Goal: Transaction & Acquisition: Purchase product/service

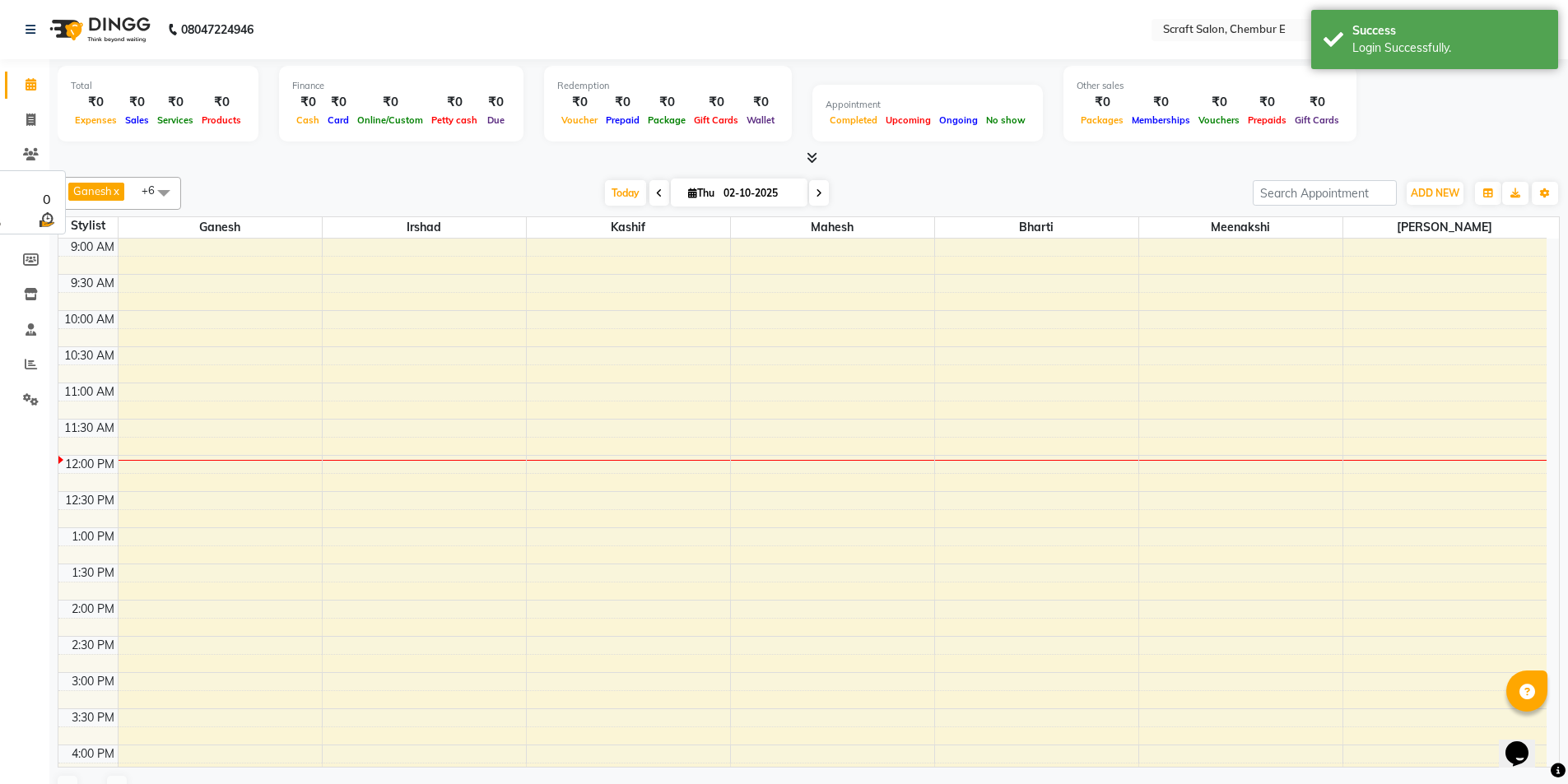
scroll to position [218, 0]
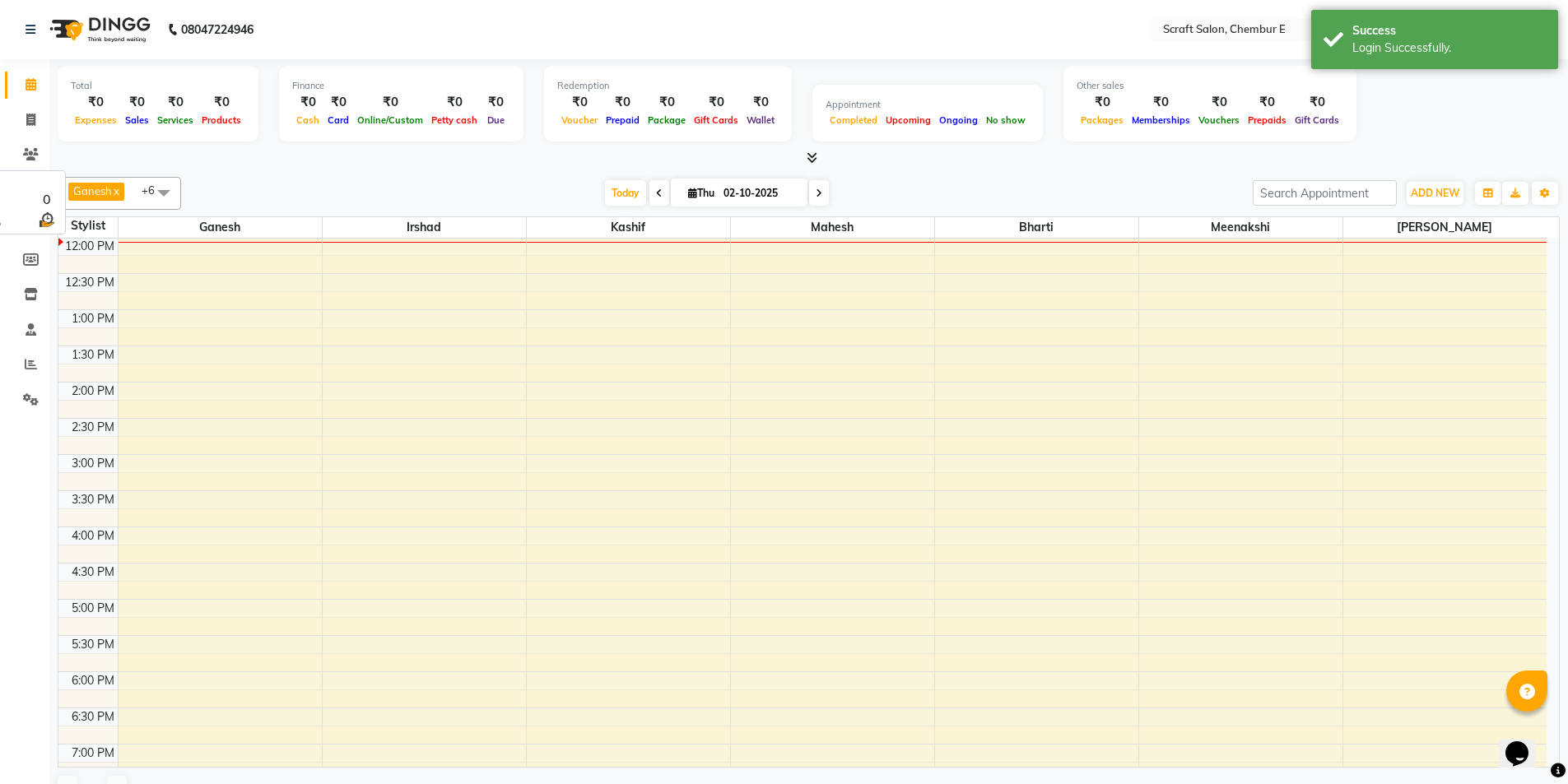
select select "en"
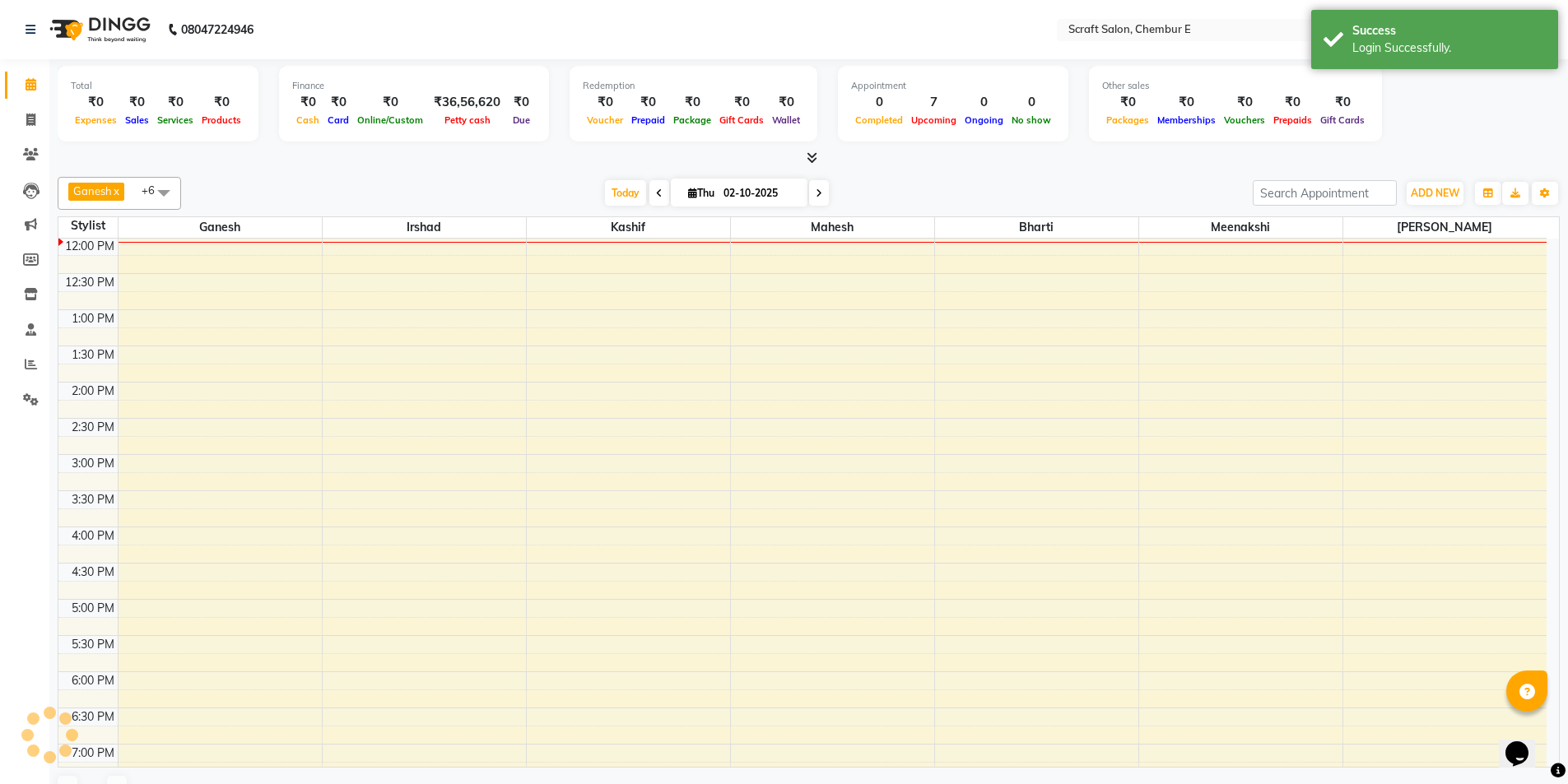
scroll to position [0, 0]
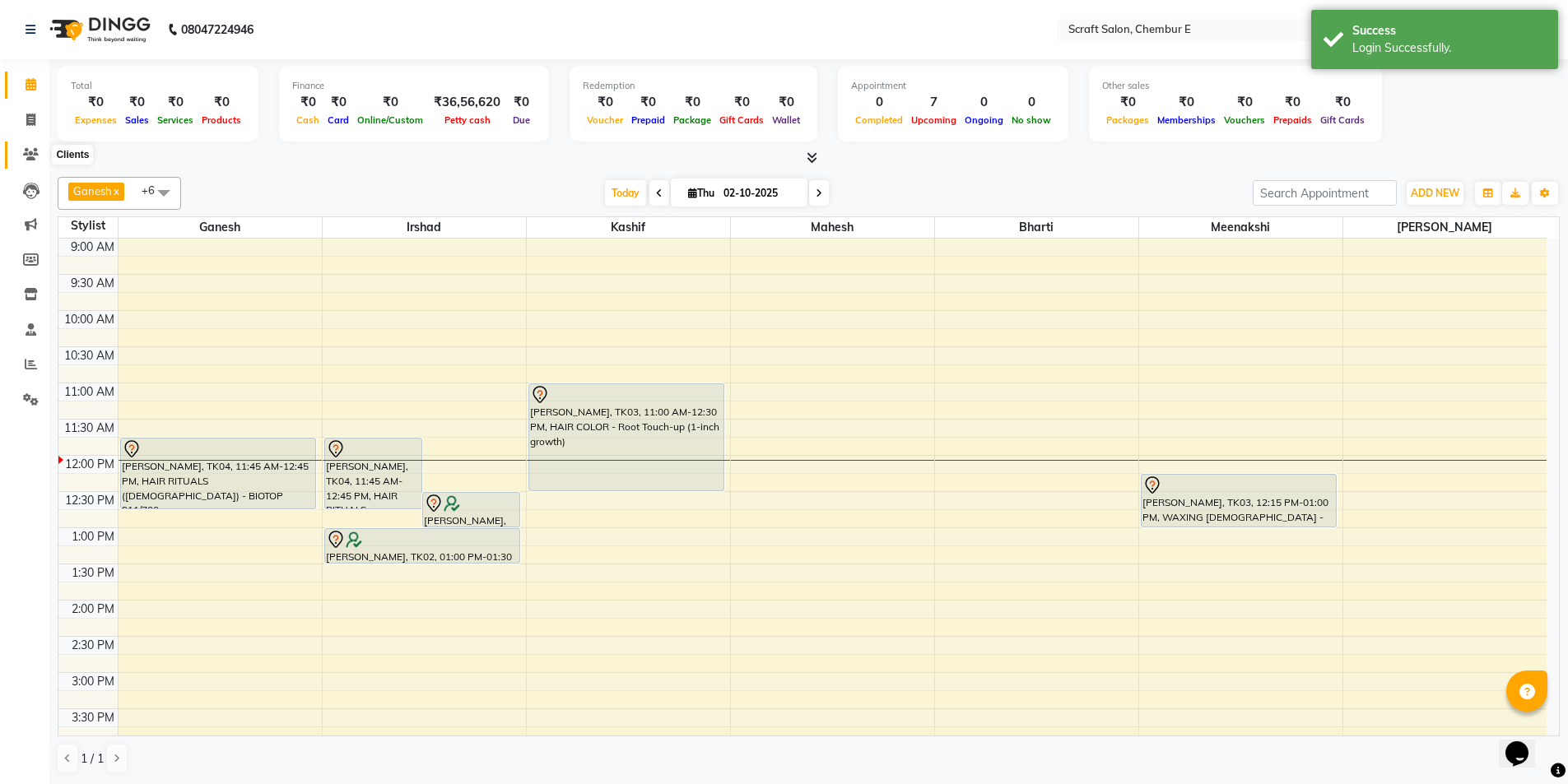
click at [28, 149] on icon at bounding box center [30, 155] width 15 height 13
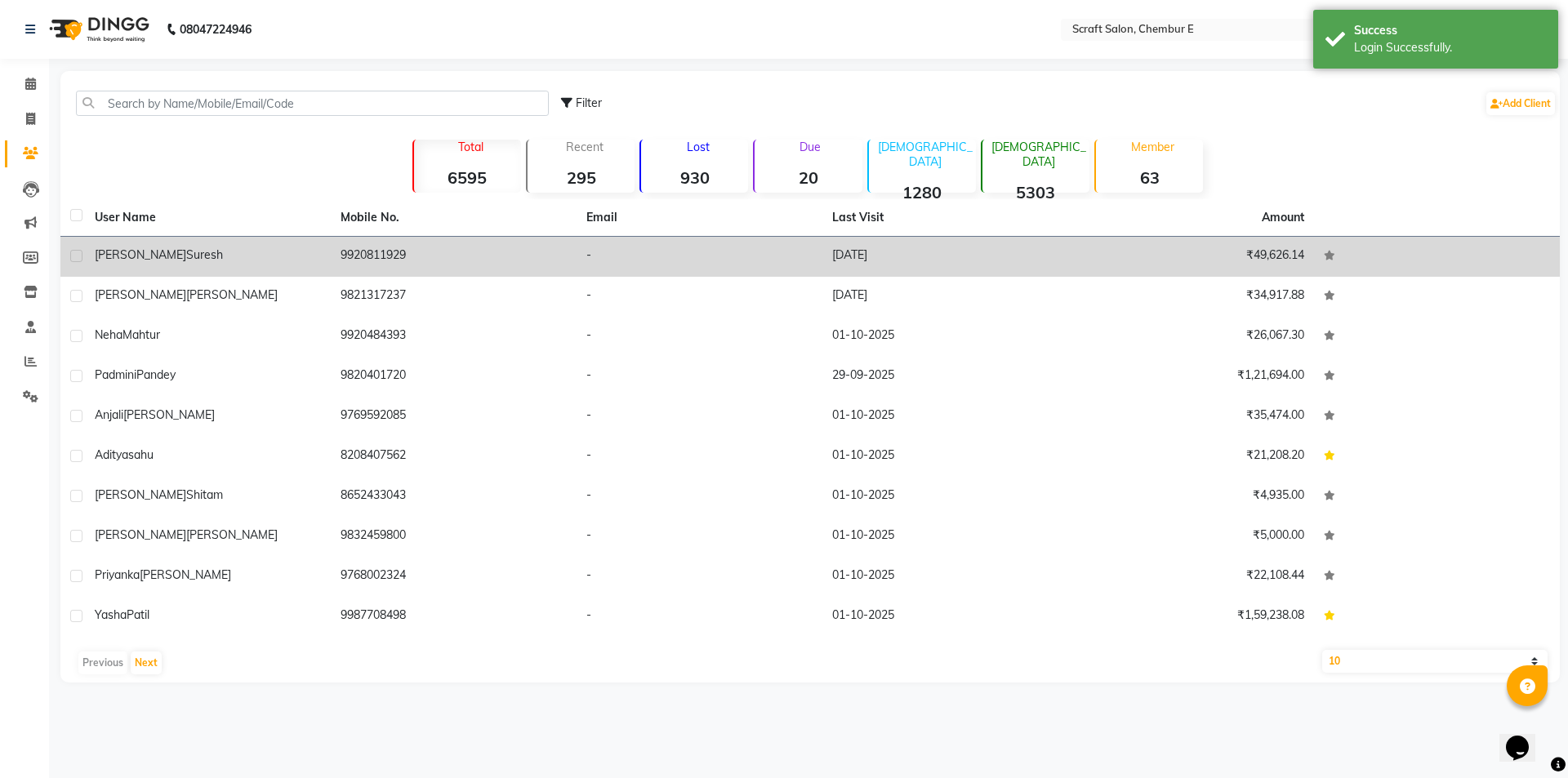
click at [135, 254] on span "[PERSON_NAME]" at bounding box center [140, 255] width 91 height 15
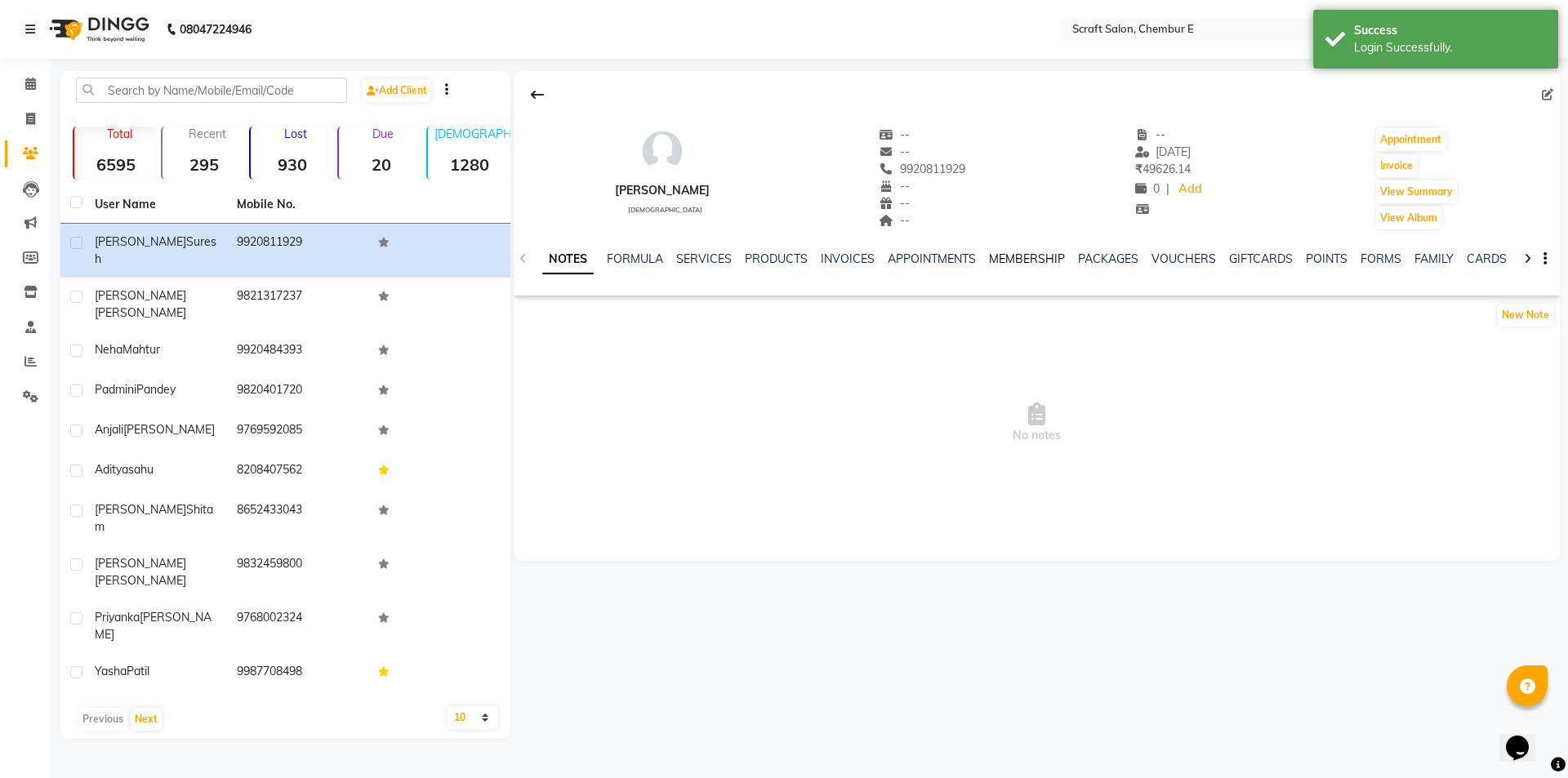
click at [1000, 258] on link "MEMBERSHIP" at bounding box center [1027, 259] width 76 height 15
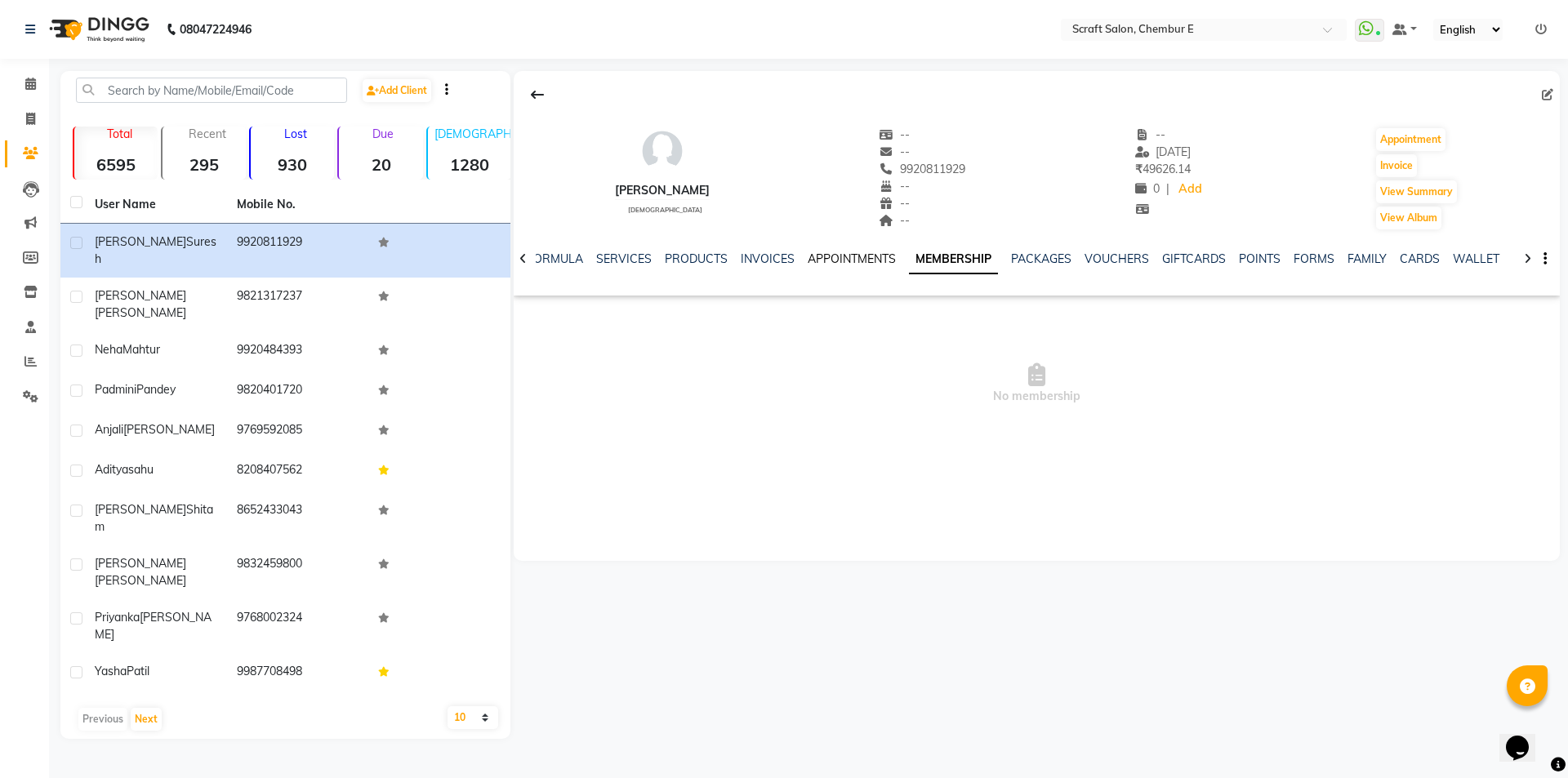
click at [870, 256] on link "APPOINTMENTS" at bounding box center [851, 259] width 88 height 15
click at [800, 251] on div "INVOICES" at bounding box center [780, 259] width 54 height 17
click at [774, 260] on link "INVOICES" at bounding box center [780, 259] width 54 height 15
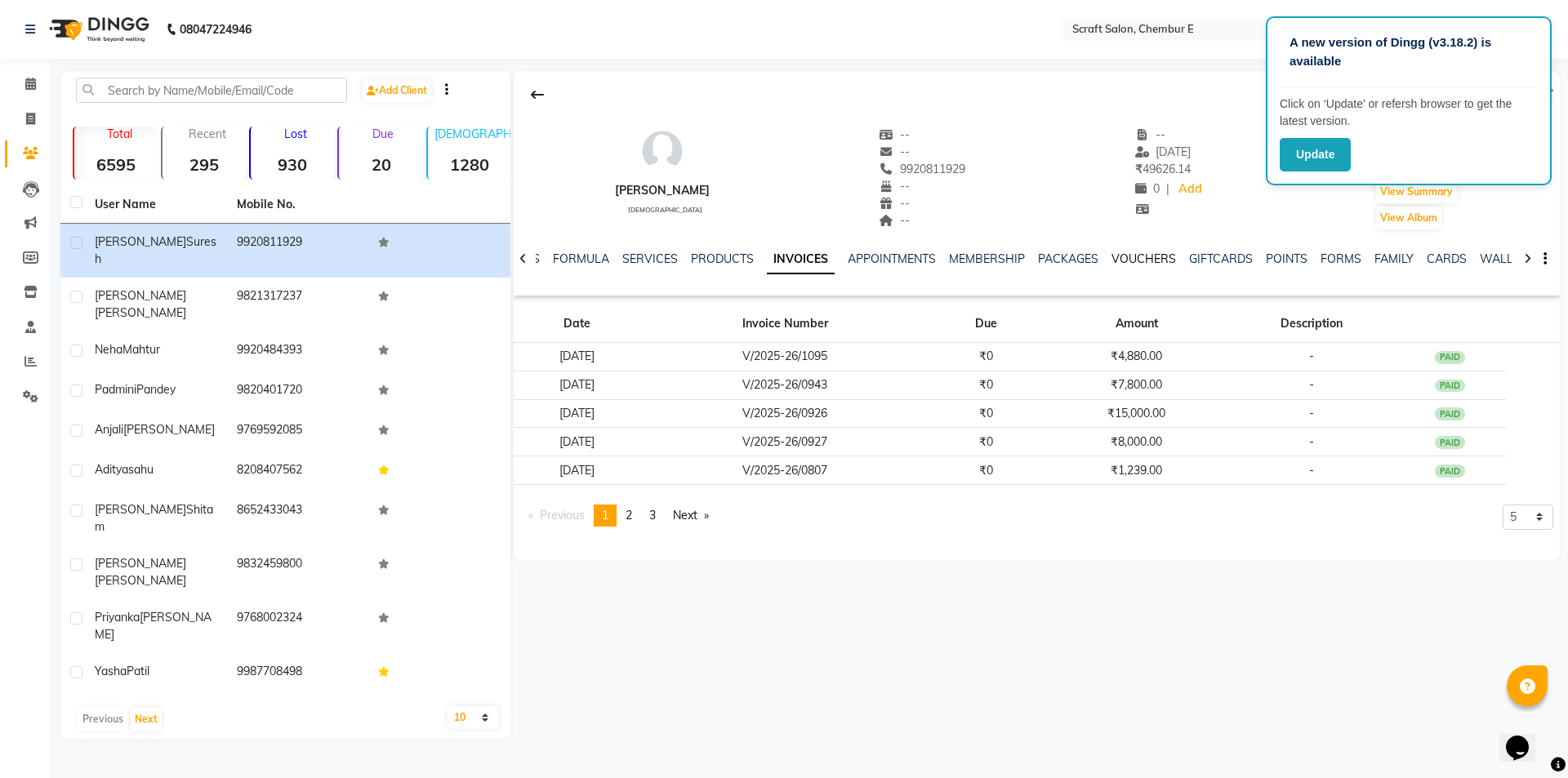
click at [1125, 260] on link "VOUCHERS" at bounding box center [1143, 259] width 65 height 15
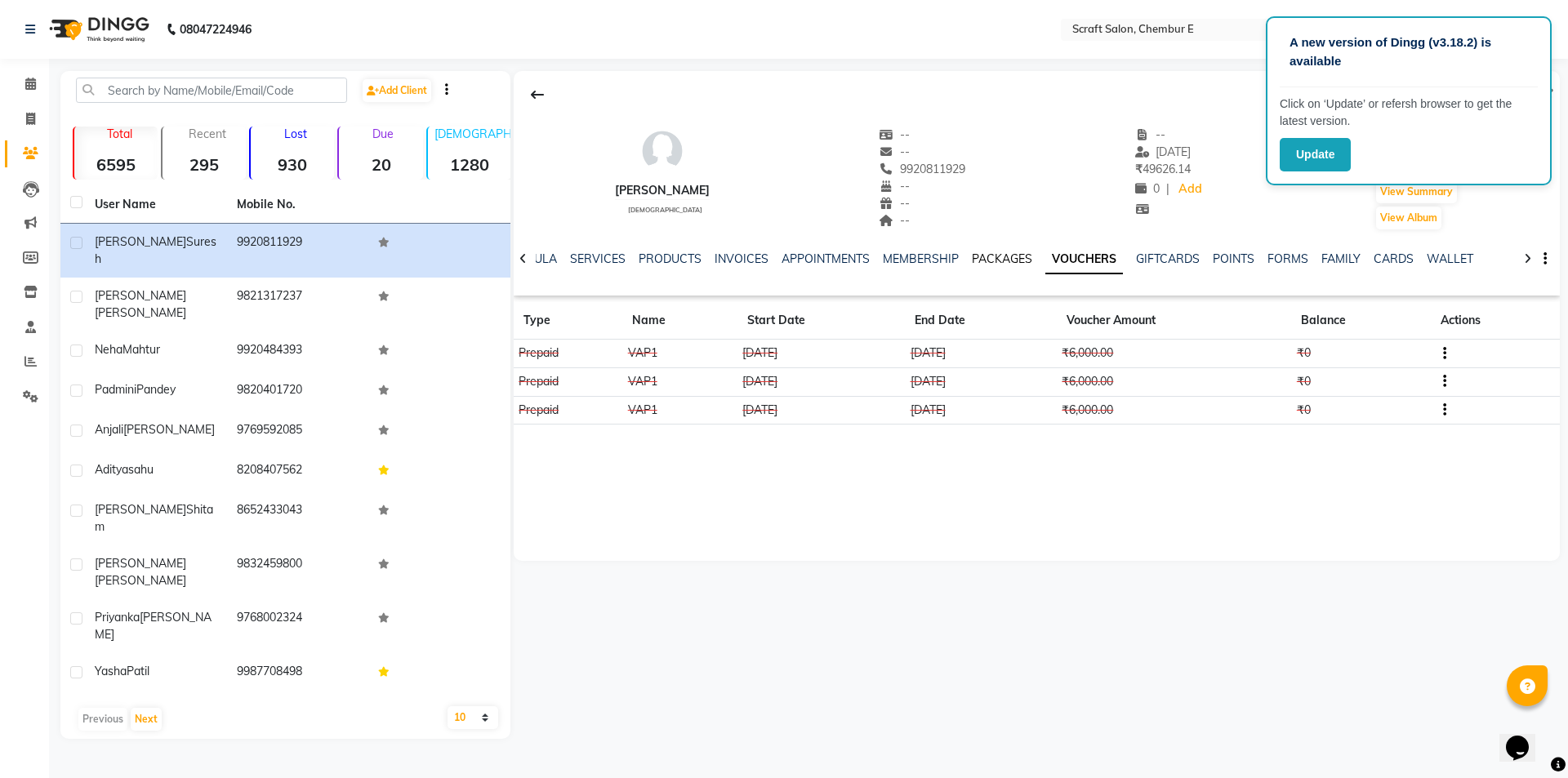
click at [995, 255] on link "PACKAGES" at bounding box center [1002, 259] width 60 height 15
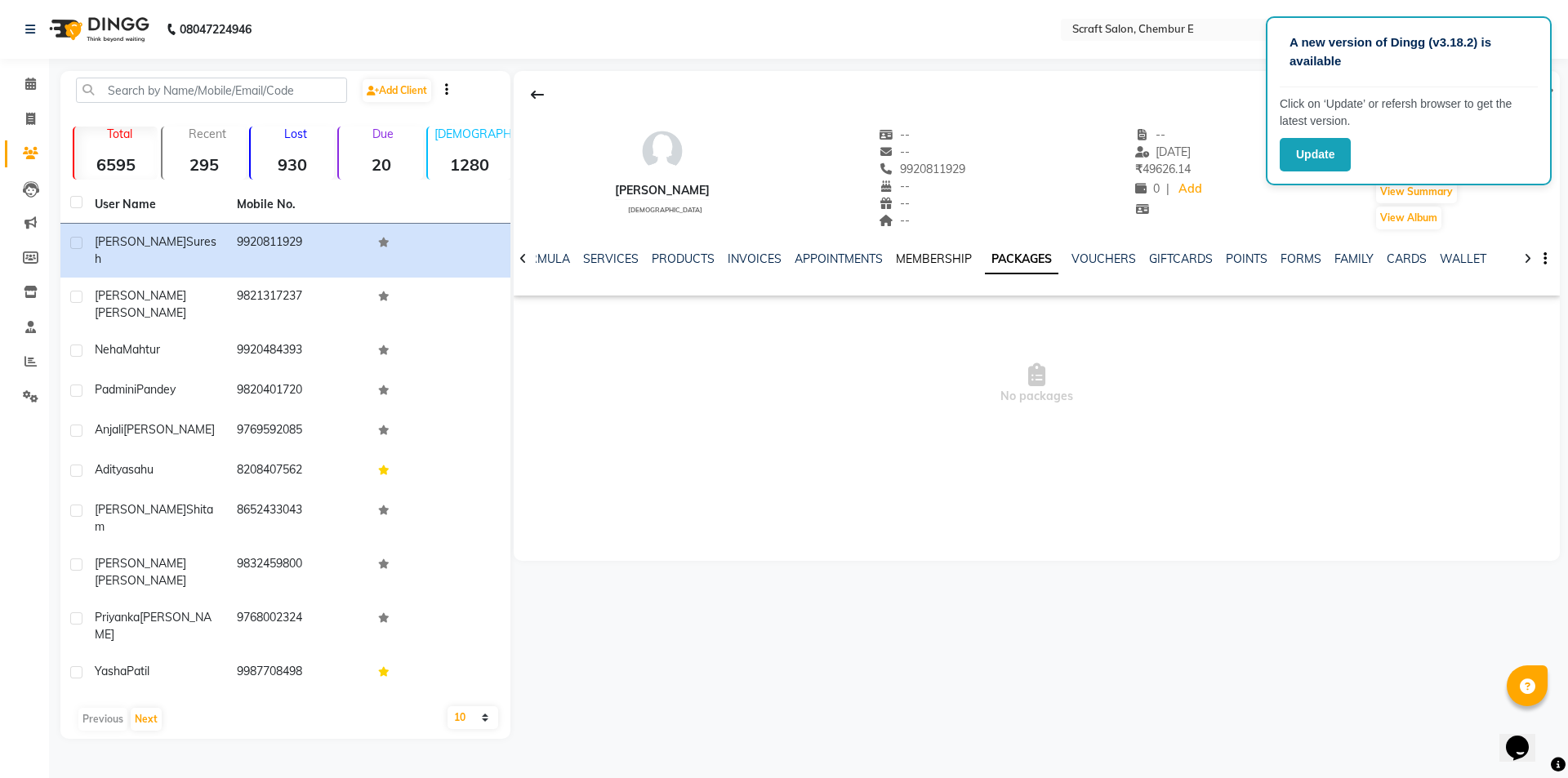
click at [921, 257] on link "MEMBERSHIP" at bounding box center [934, 259] width 76 height 15
click at [1087, 263] on link "VOUCHERS" at bounding box center [1117, 259] width 65 height 15
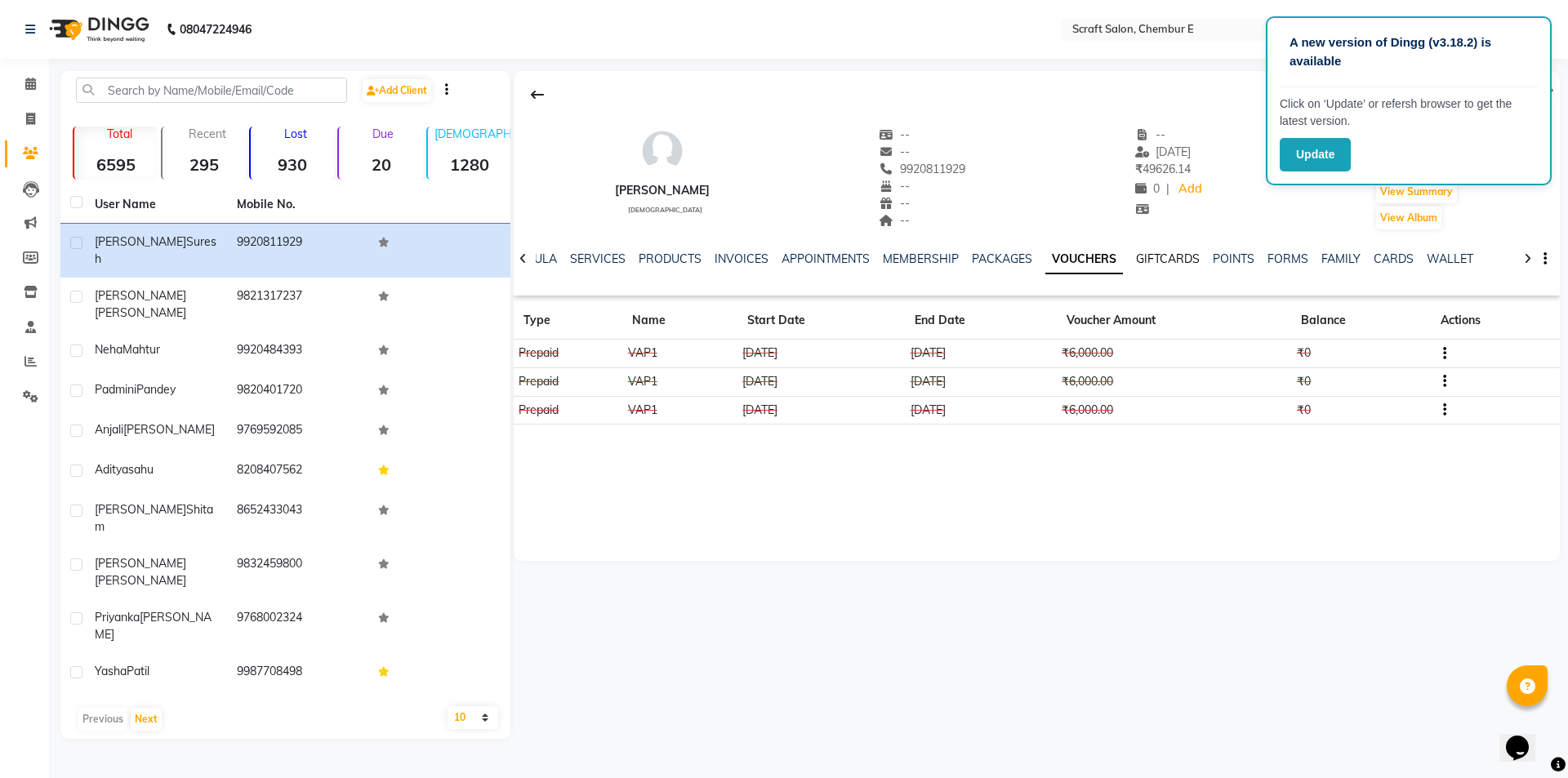
click at [1171, 259] on link "GIFTCARDS" at bounding box center [1168, 259] width 64 height 15
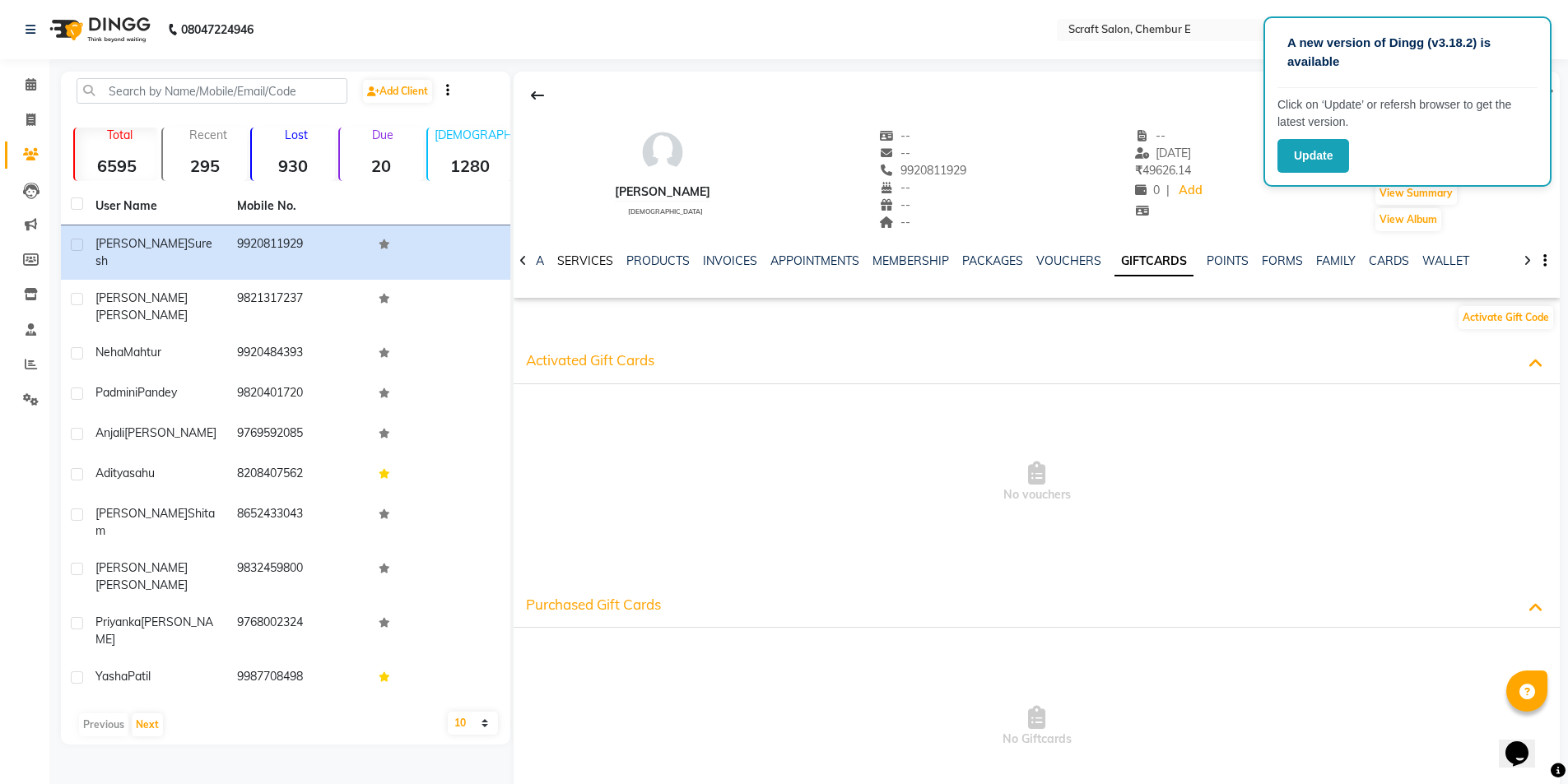
click at [581, 259] on link "SERVICES" at bounding box center [585, 261] width 56 height 15
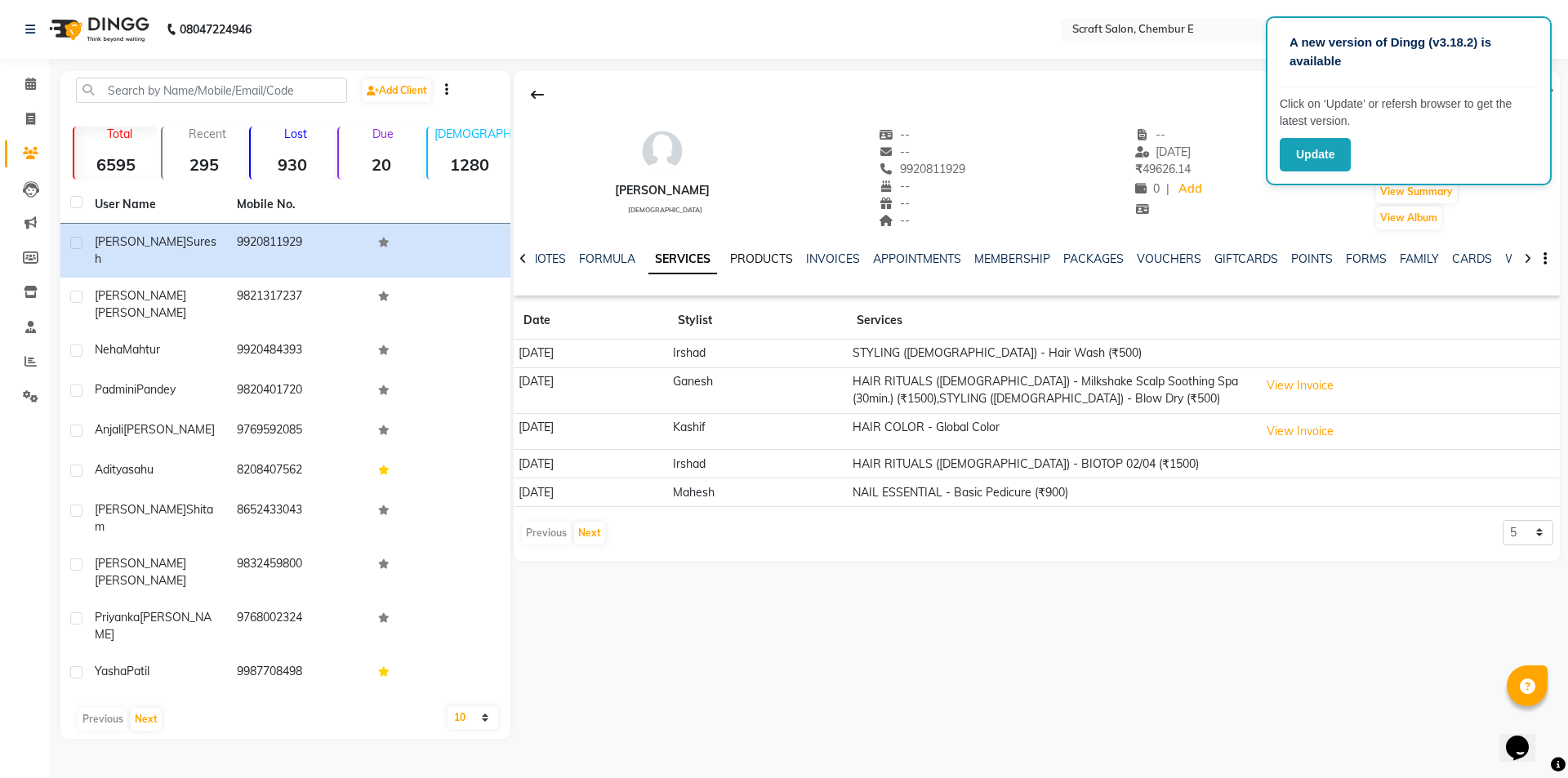
click at [757, 257] on link "PRODUCTS" at bounding box center [761, 259] width 63 height 15
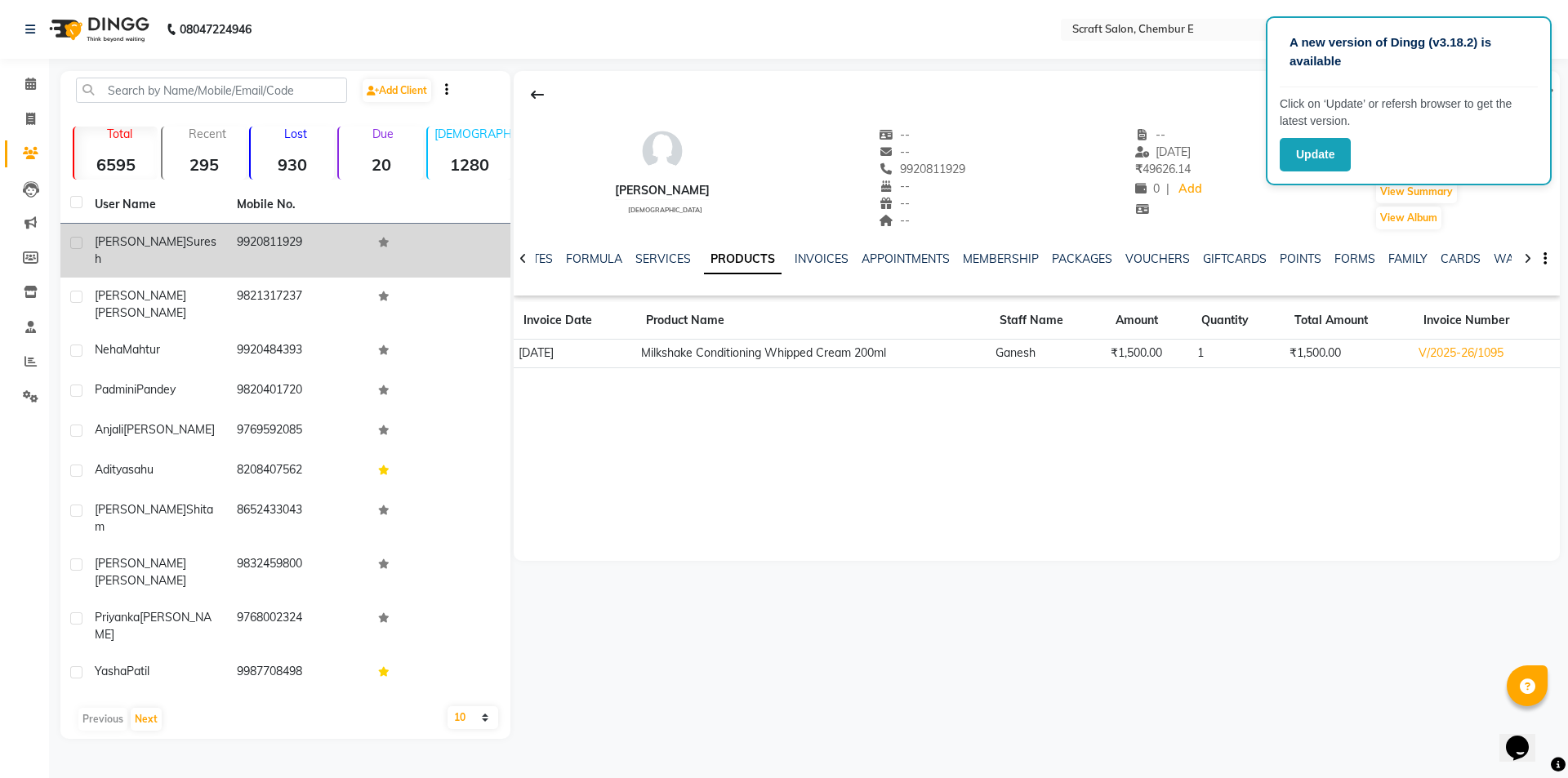
click at [152, 240] on span "Suresh" at bounding box center [155, 250] width 122 height 32
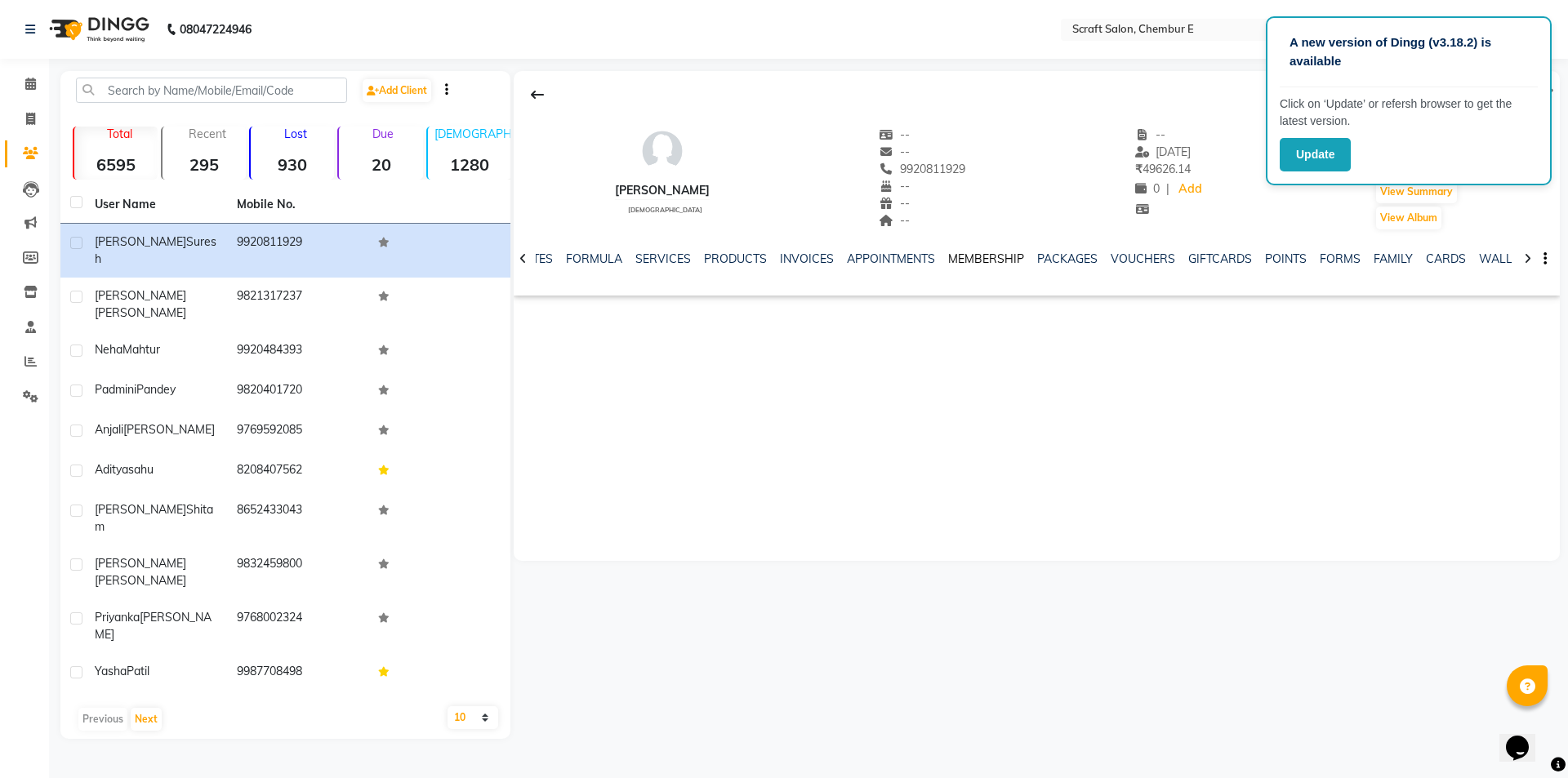
click at [977, 263] on link "MEMBERSHIP" at bounding box center [986, 259] width 76 height 15
click at [1023, 255] on link "PACKAGES" at bounding box center [1041, 259] width 60 height 15
click at [1081, 255] on link "VOUCHERS" at bounding box center [1103, 259] width 65 height 15
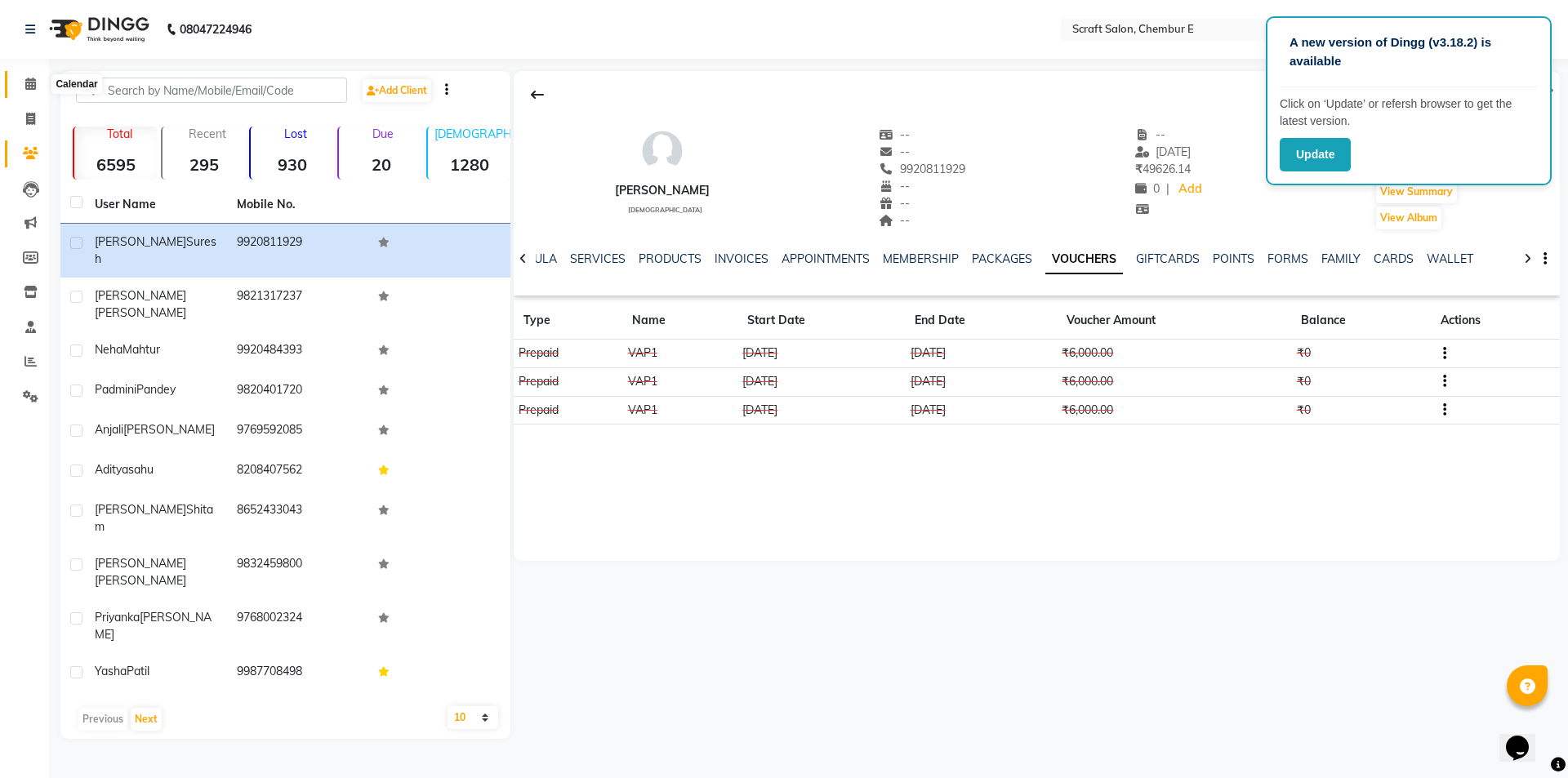
click at [35, 84] on icon at bounding box center [31, 83] width 11 height 12
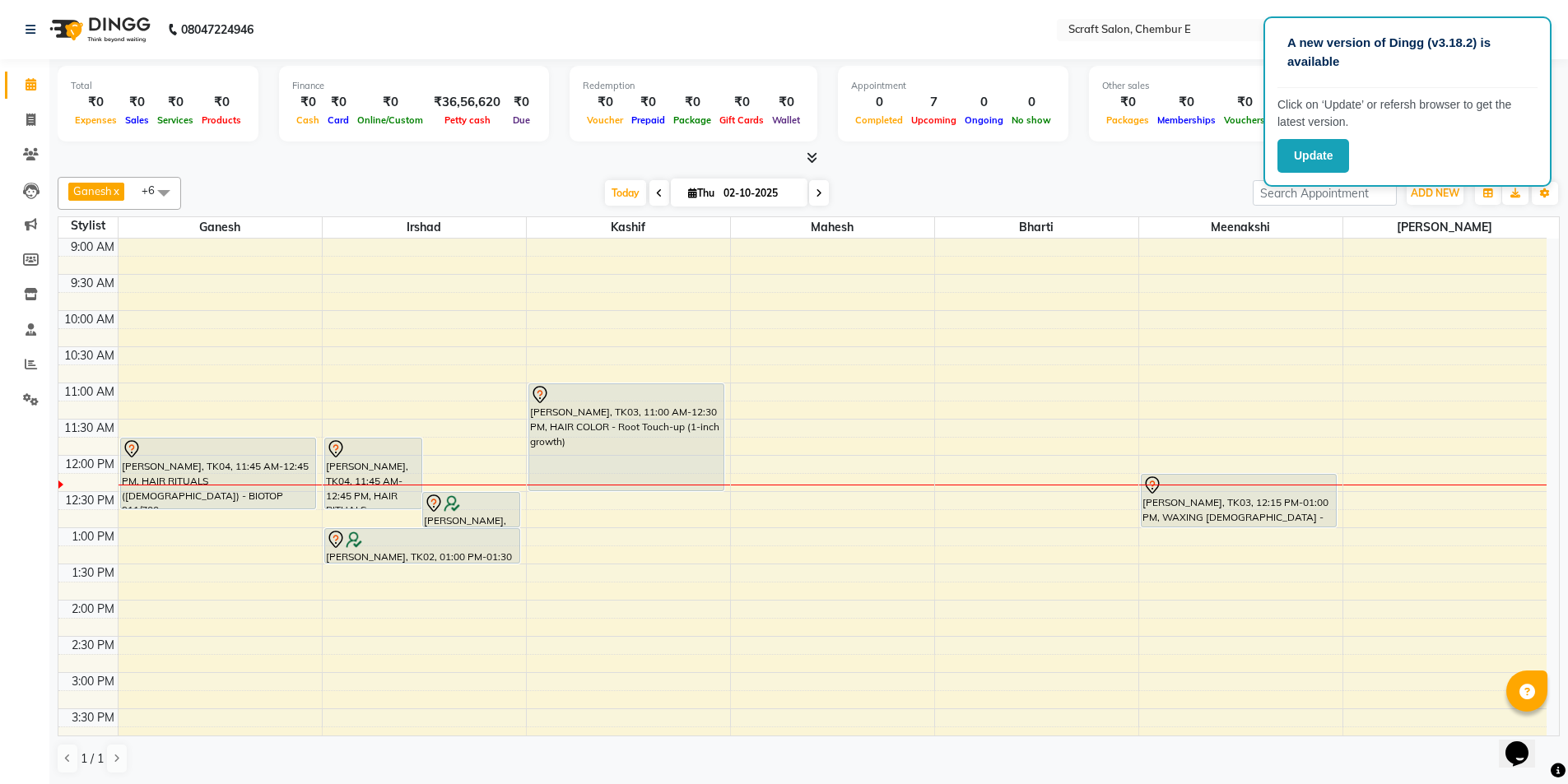
click at [594, 390] on div at bounding box center [627, 395] width 193 height 20
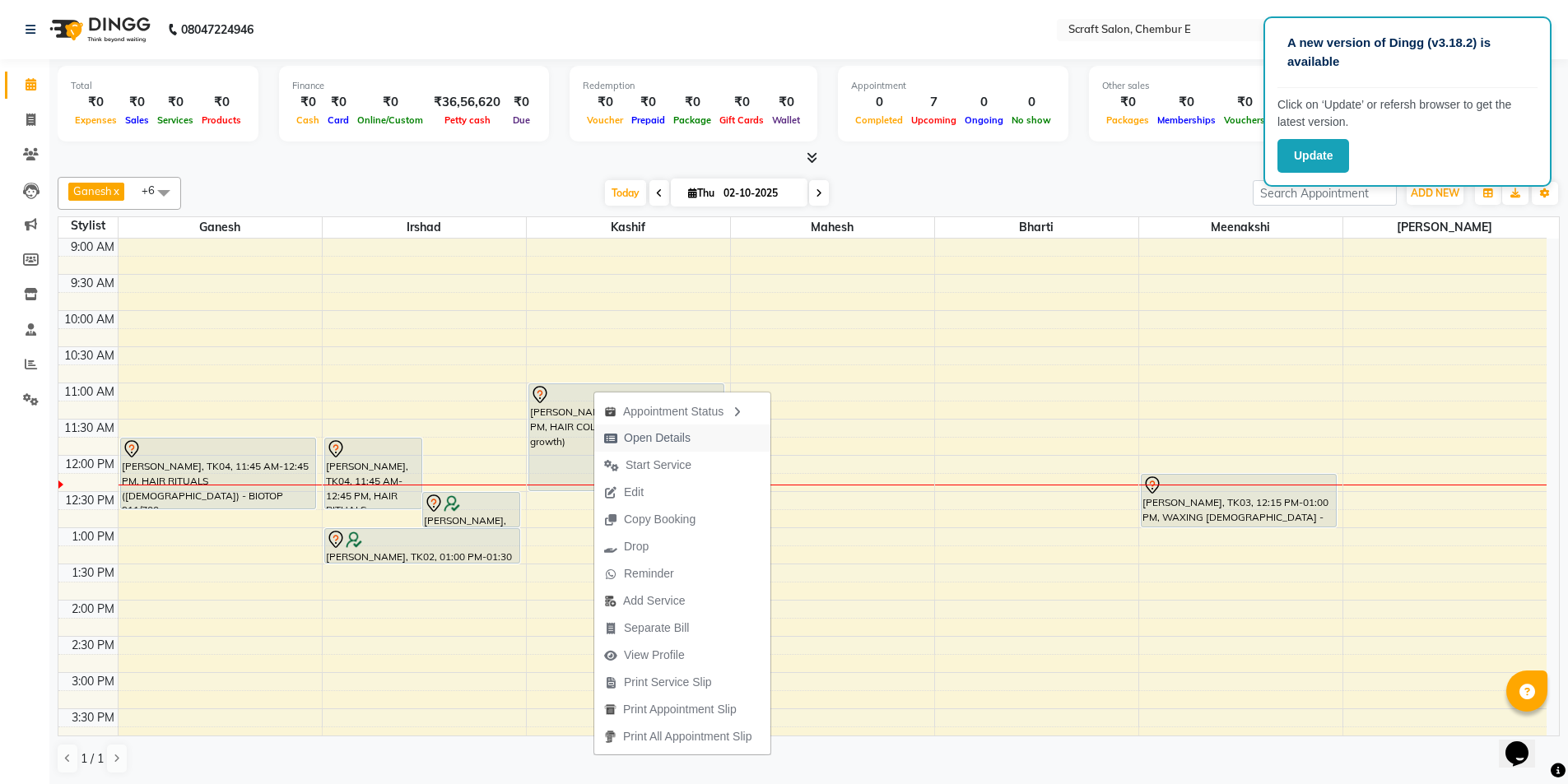
click at [637, 446] on span "Open Details" at bounding box center [657, 438] width 67 height 17
select select "7"
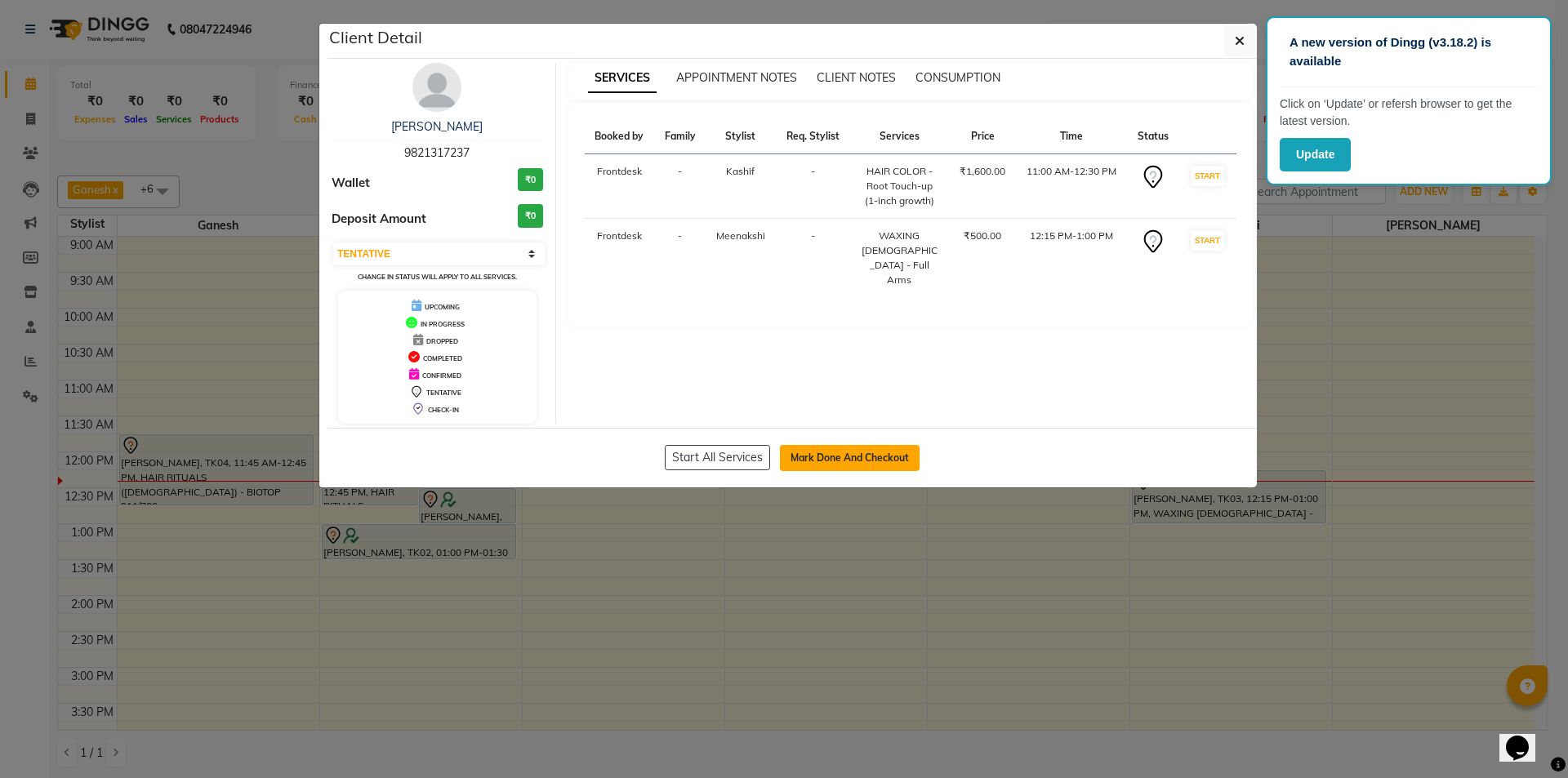
click at [859, 460] on button "Mark Done And Checkout" at bounding box center [849, 458] width 139 height 26
select select "3922"
select select "service"
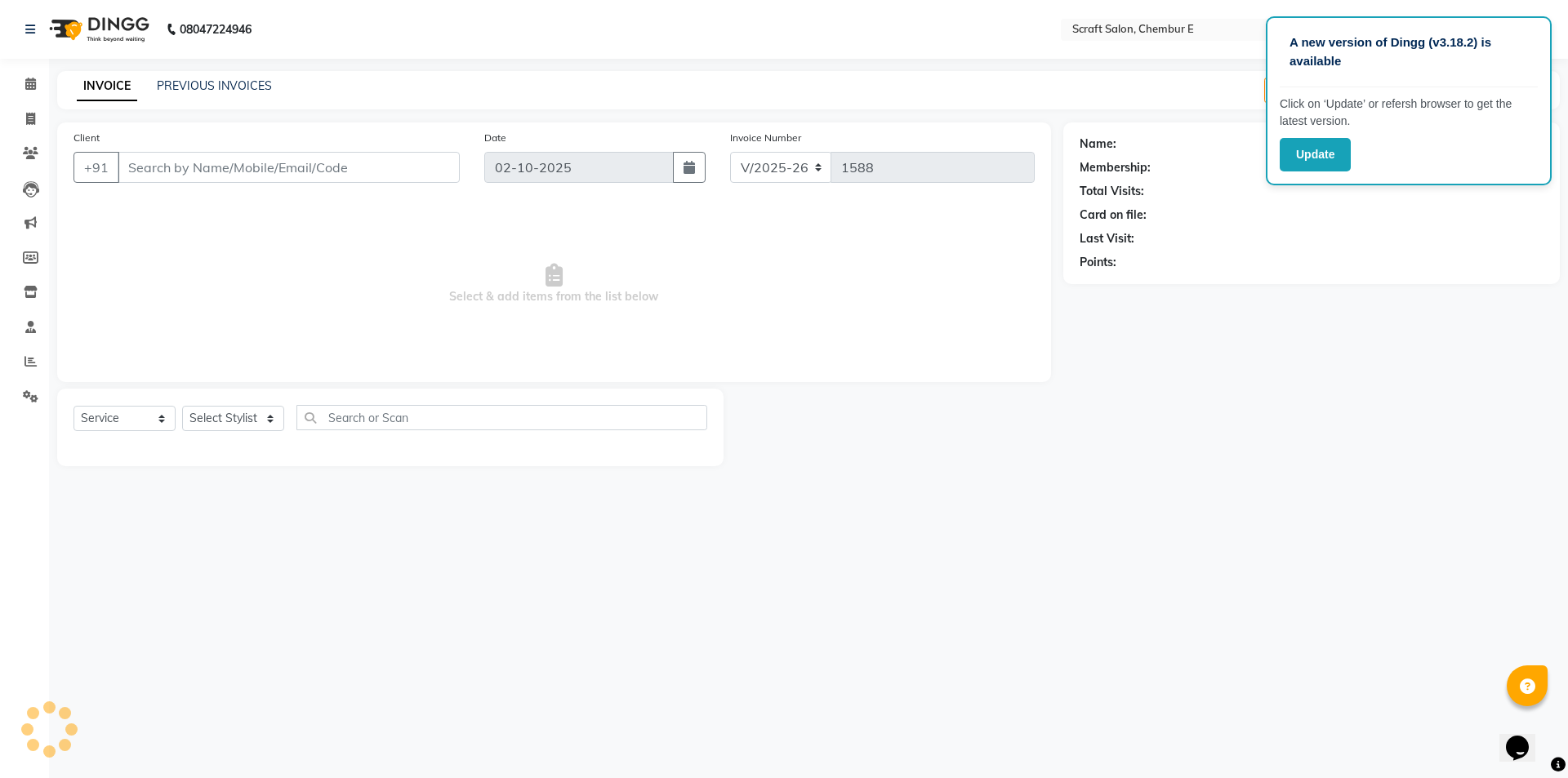
type input "9821317237"
select select "69640"
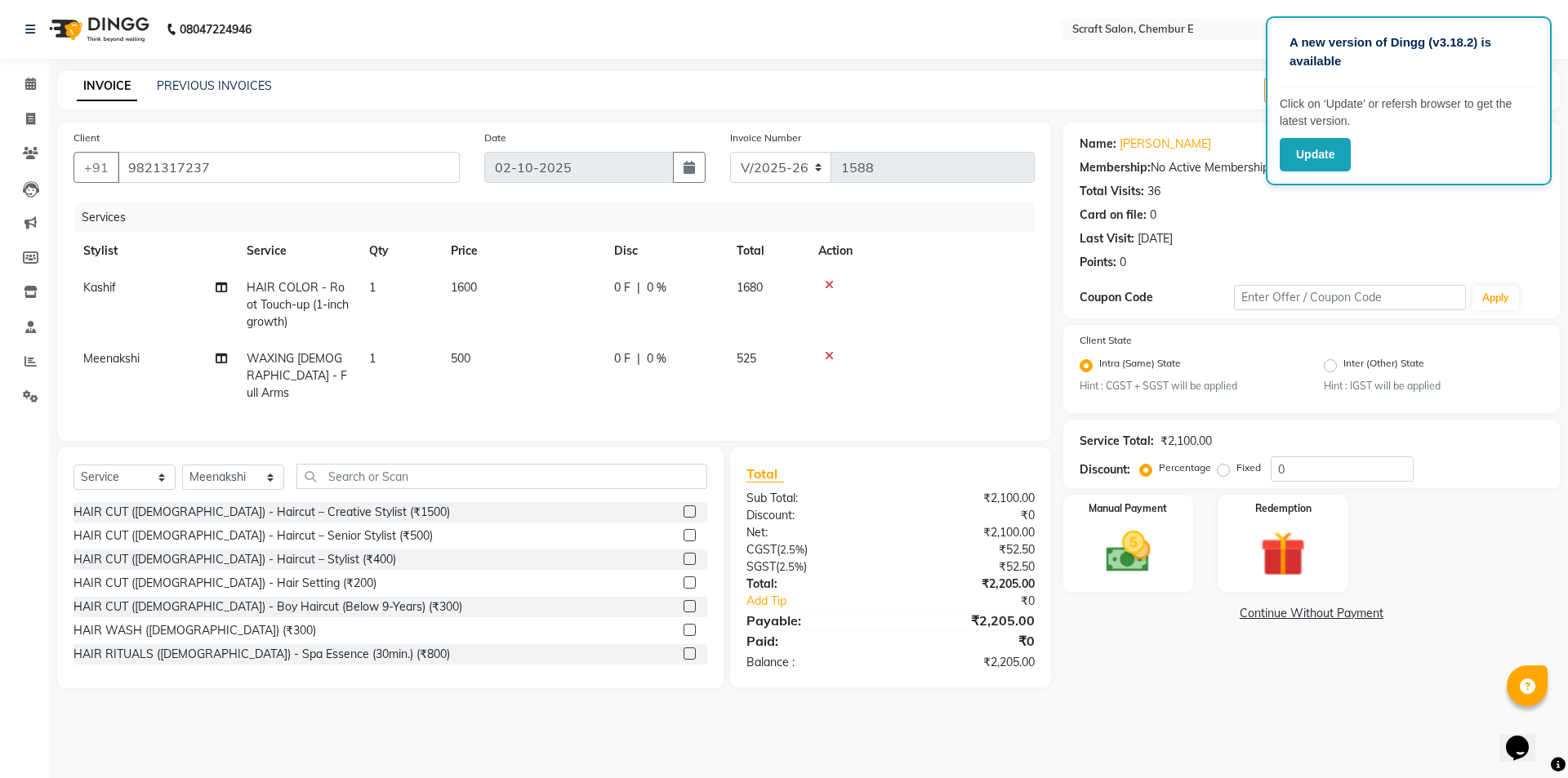
click at [828, 282] on icon at bounding box center [829, 285] width 9 height 12
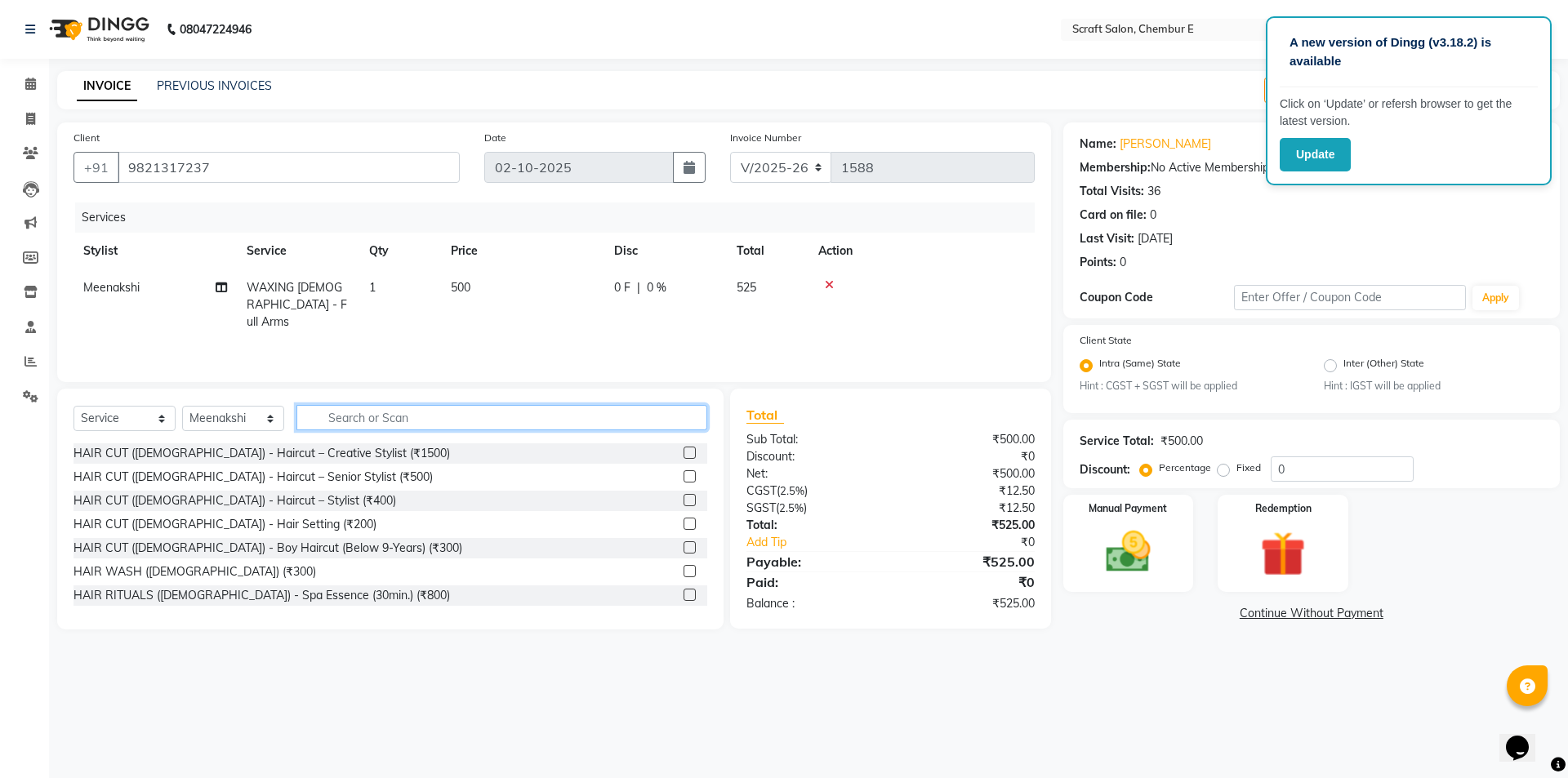
click at [346, 417] on input "text" at bounding box center [501, 418] width 411 height 26
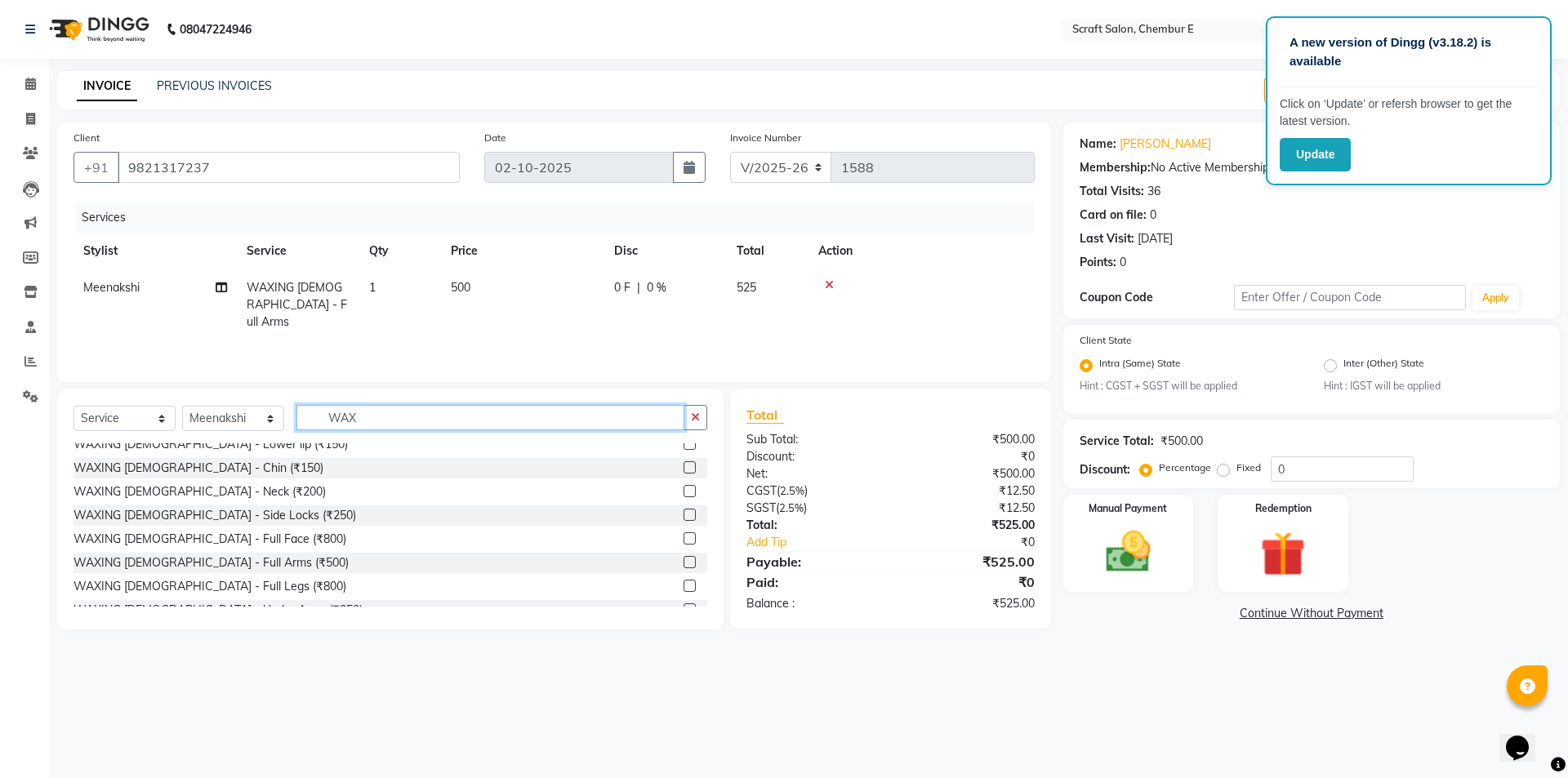
scroll to position [66, 0]
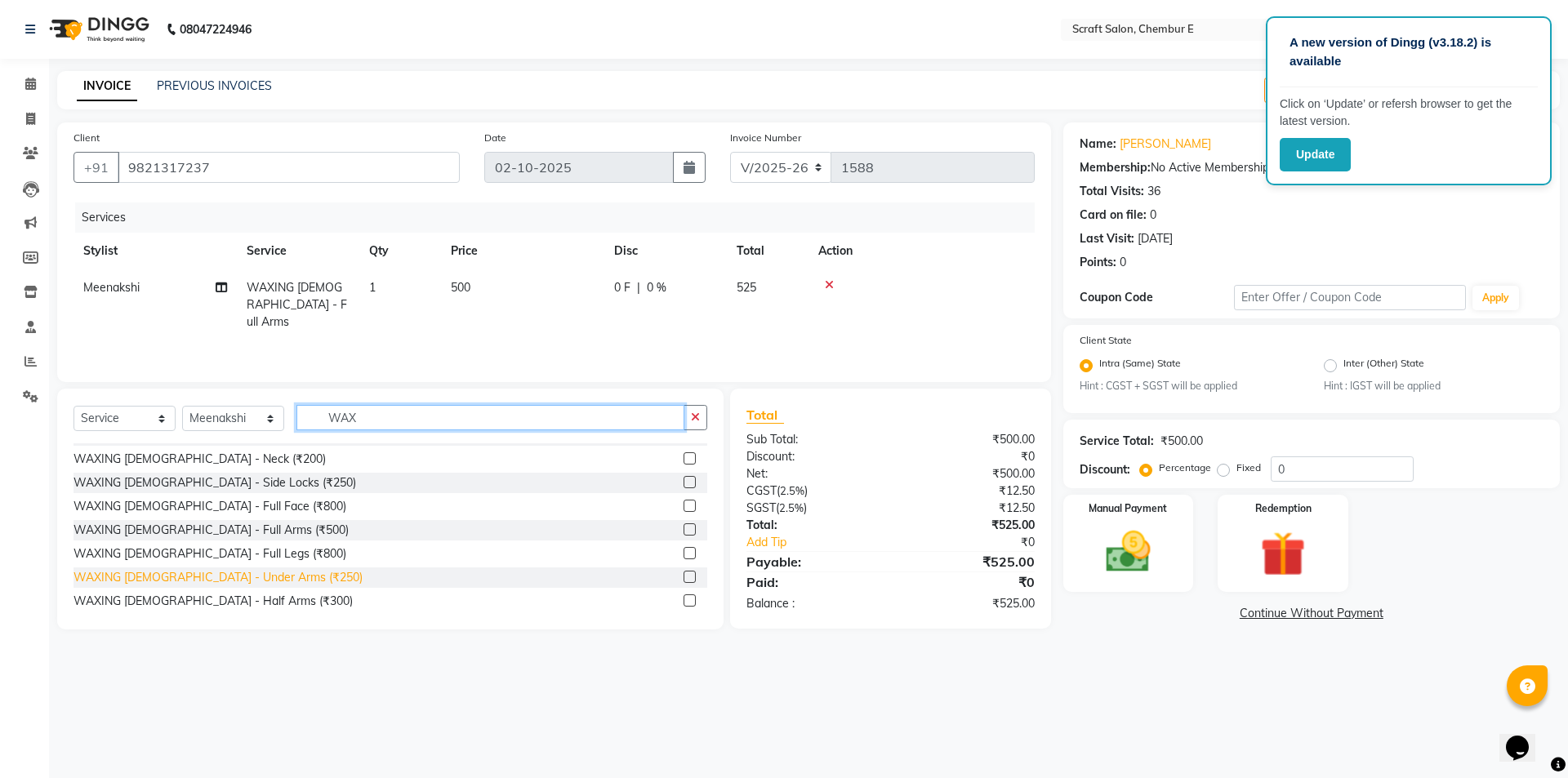
type input "WAX"
click at [240, 583] on div "WAXING [DEMOGRAPHIC_DATA] - Under Arms (₹250)" at bounding box center [218, 578] width 289 height 17
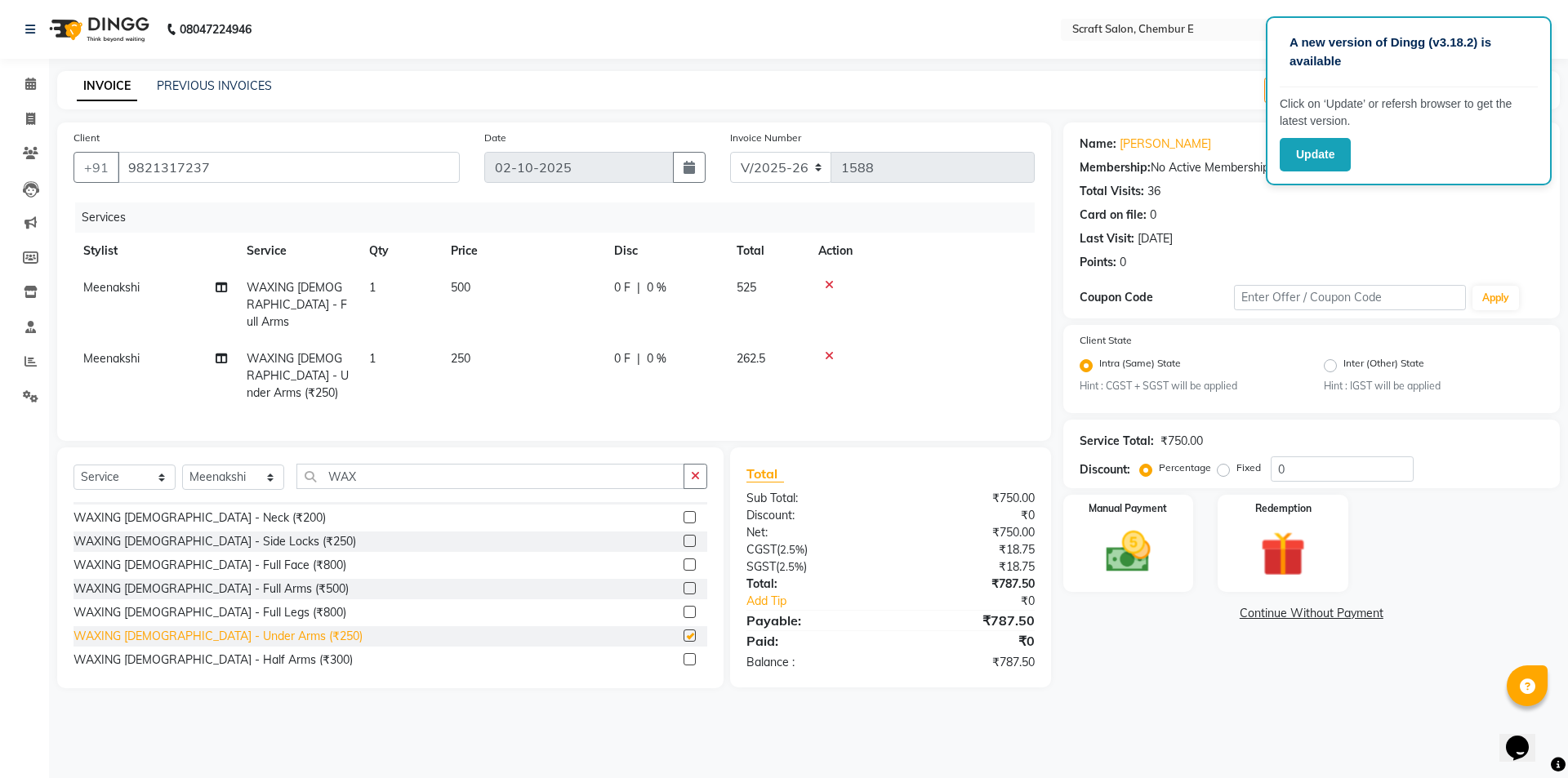
checkbox input "false"
click at [272, 465] on select "Select Stylist Bharti Frontdesk Ganesh [PERSON_NAME] Mahesh Meenakshi [PERSON_N…" at bounding box center [232, 477] width 102 height 26
select select "24787"
click at [182, 465] on select "Select Stylist Bharti Frontdesk Ganesh [PERSON_NAME] Mahesh Meenakshi [PERSON_N…" at bounding box center [232, 477] width 102 height 26
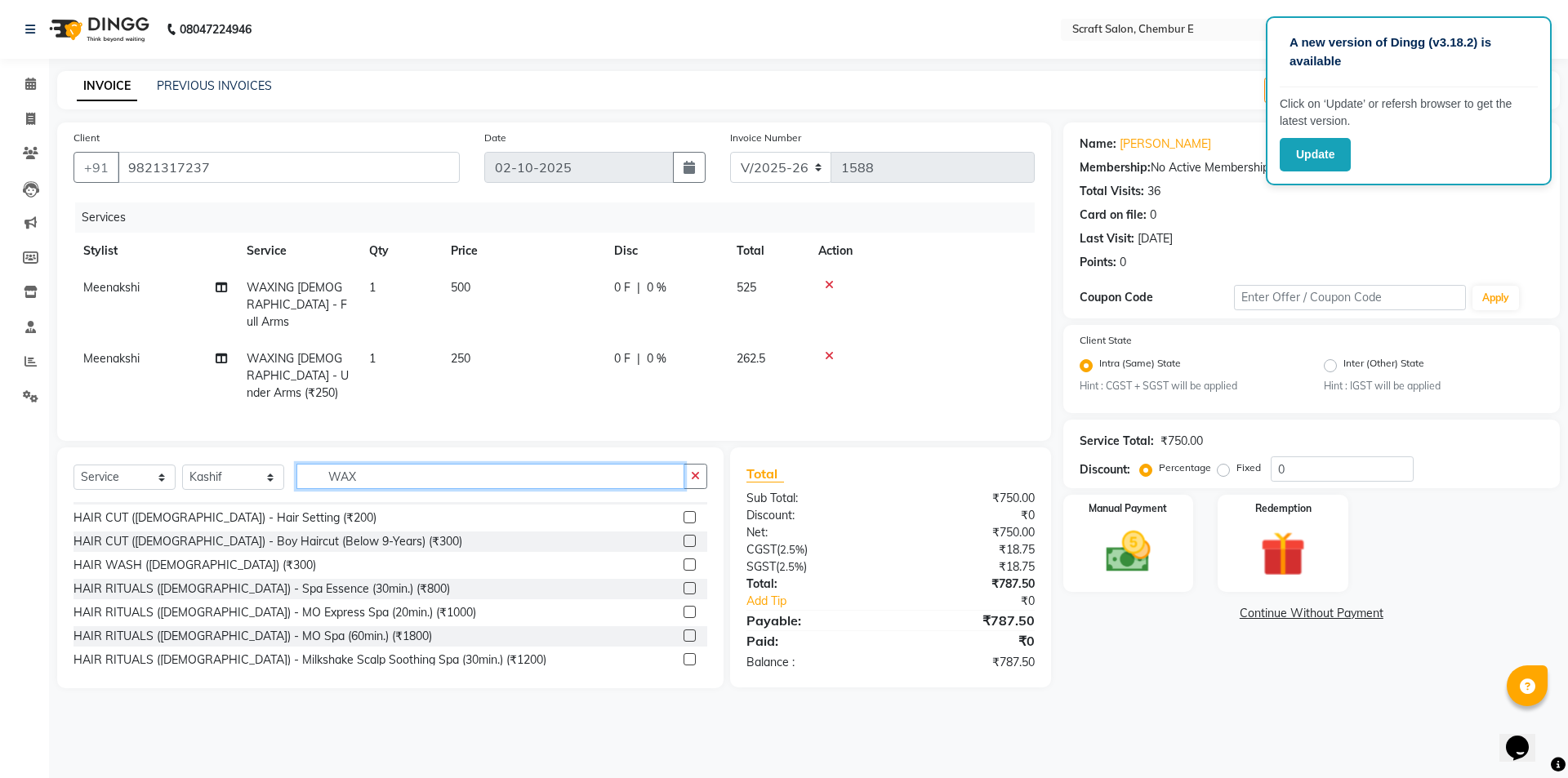
click at [359, 464] on input "WAX" at bounding box center [490, 476] width 388 height 26
type input "W"
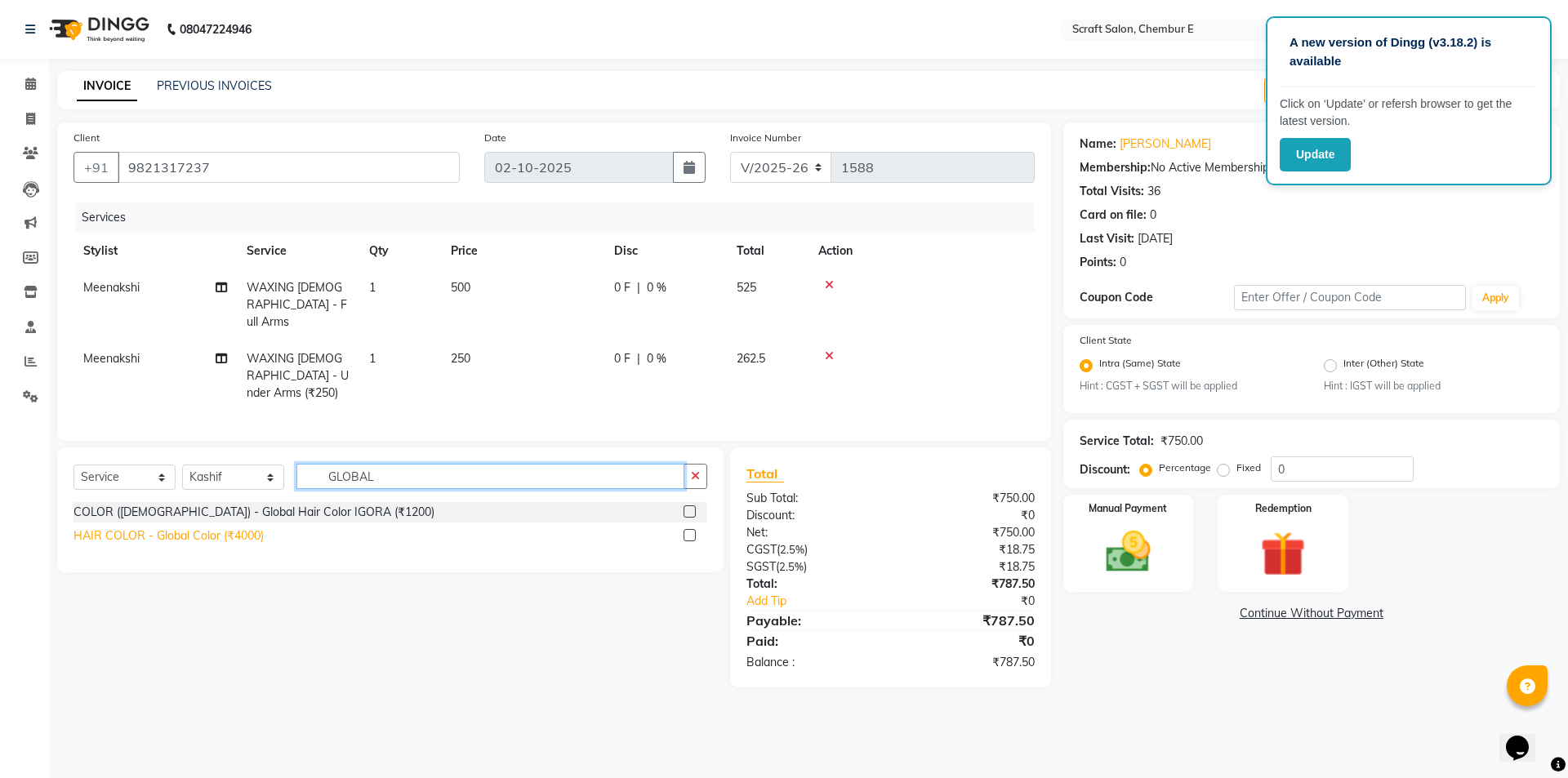
type input "GLOBAL"
click at [246, 528] on div "HAIR COLOR - Global Color (₹4000)" at bounding box center [169, 536] width 191 height 17
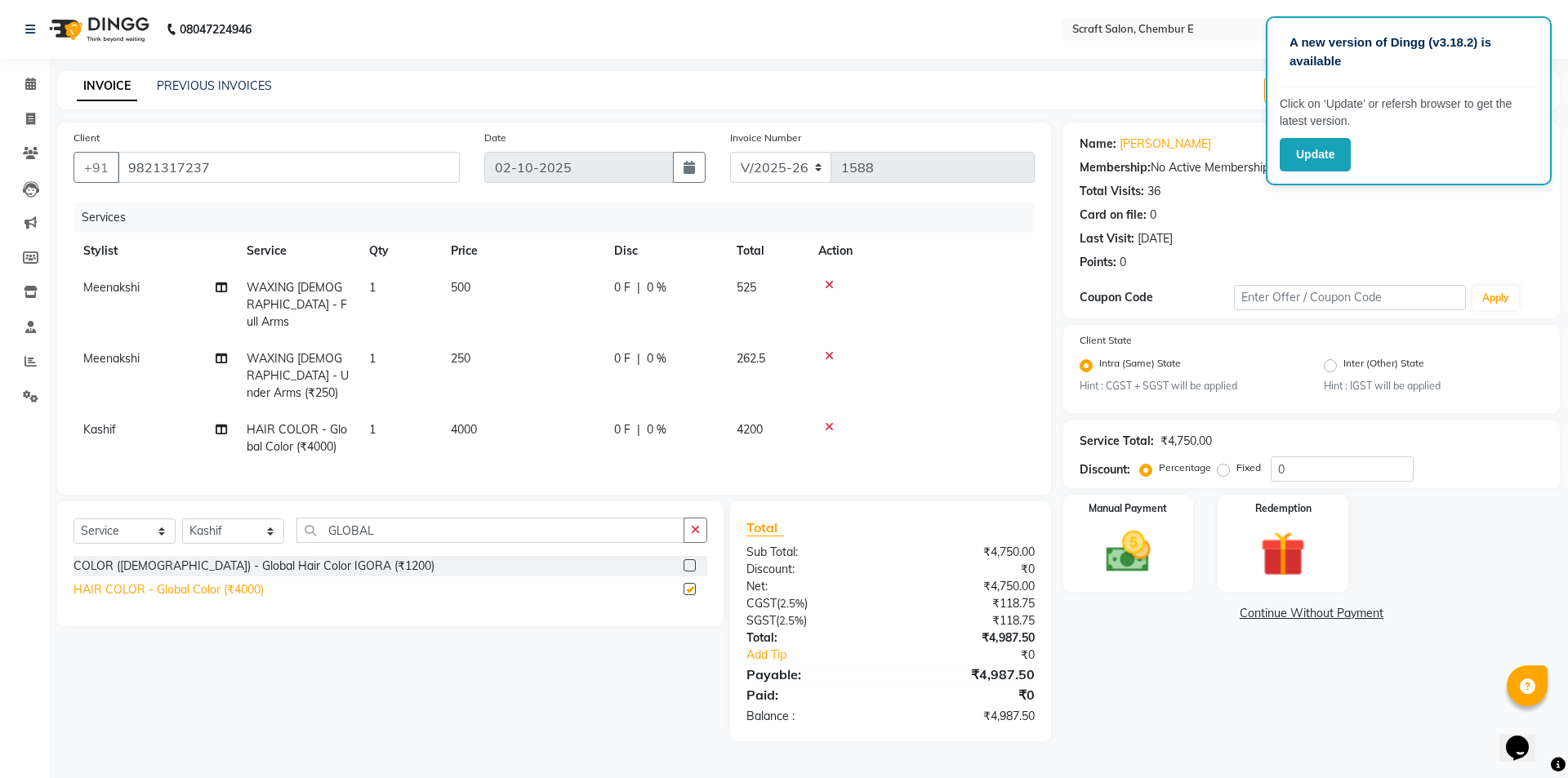
checkbox input "false"
click at [465, 422] on span "4000" at bounding box center [463, 429] width 26 height 15
select select "24787"
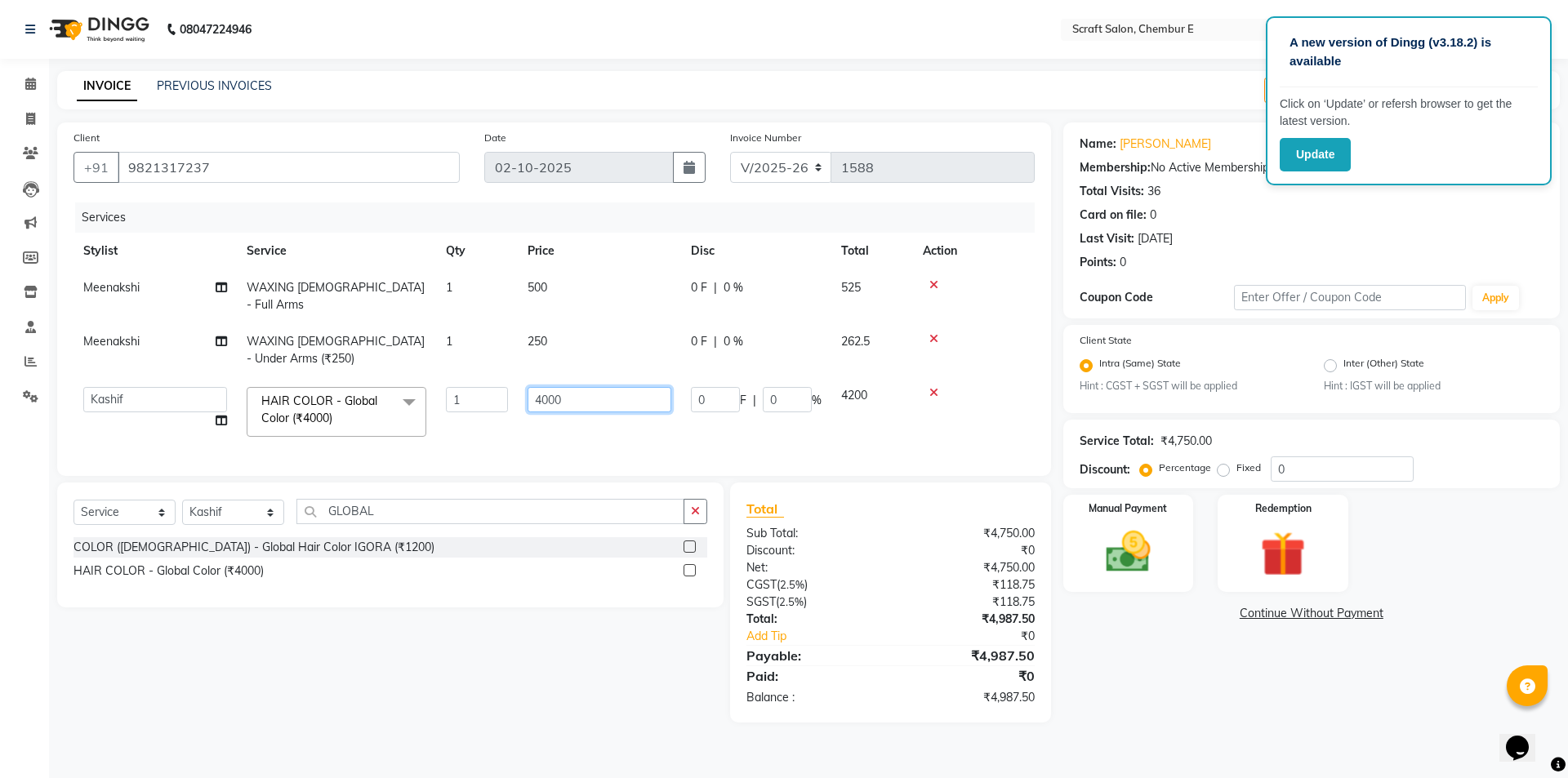
click at [548, 387] on input "4000" at bounding box center [600, 399] width 144 height 26
type input "5500"
click at [268, 506] on select "Select Stylist Bharti Frontdesk Ganesh [PERSON_NAME] Mahesh Meenakshi [PERSON_N…" at bounding box center [232, 512] width 102 height 26
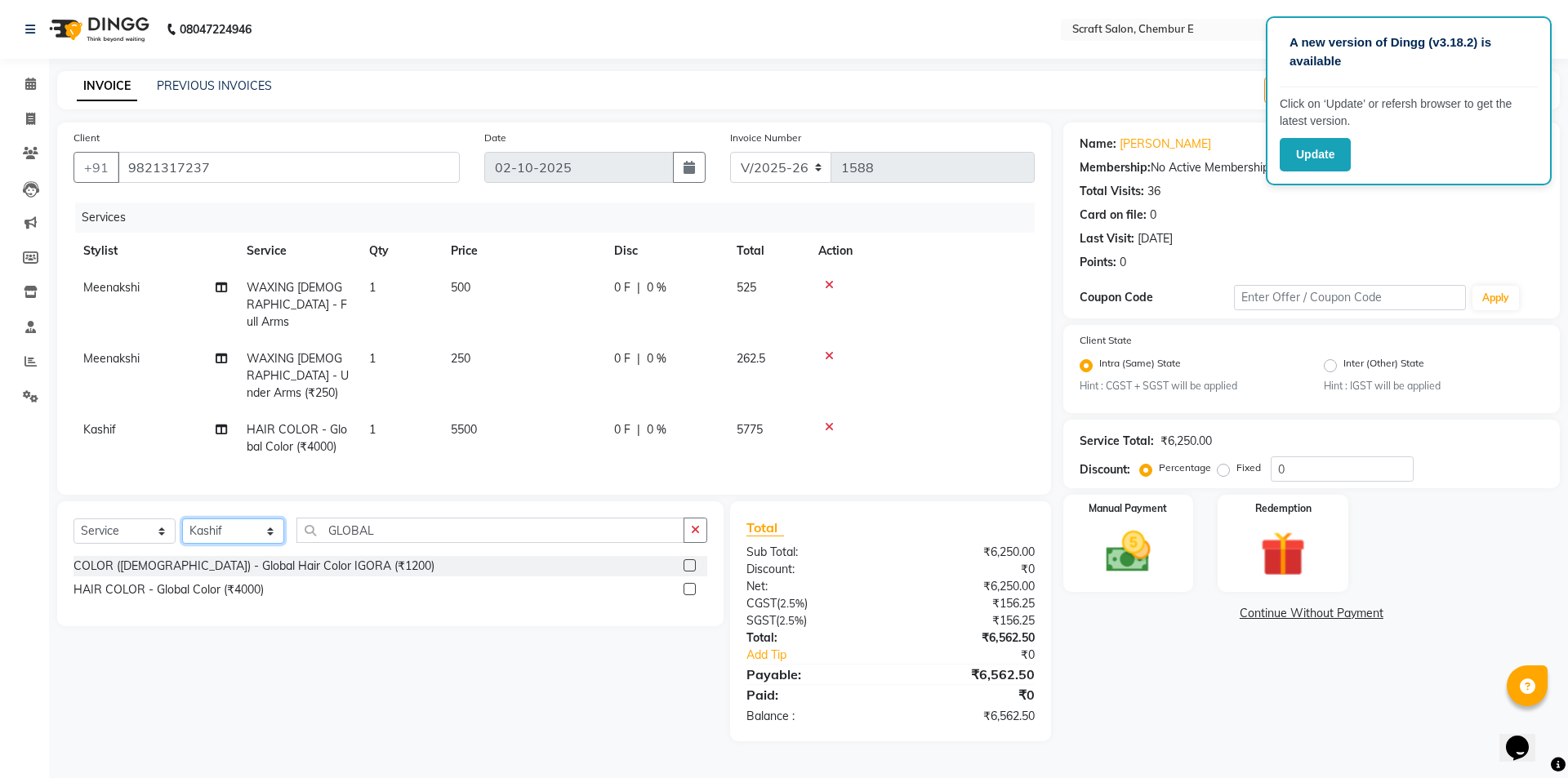
select select "33658"
click at [182, 519] on select "Select Stylist Bharti Frontdesk Ganesh [PERSON_NAME] Mahesh Meenakshi [PERSON_N…" at bounding box center [232, 531] width 102 height 26
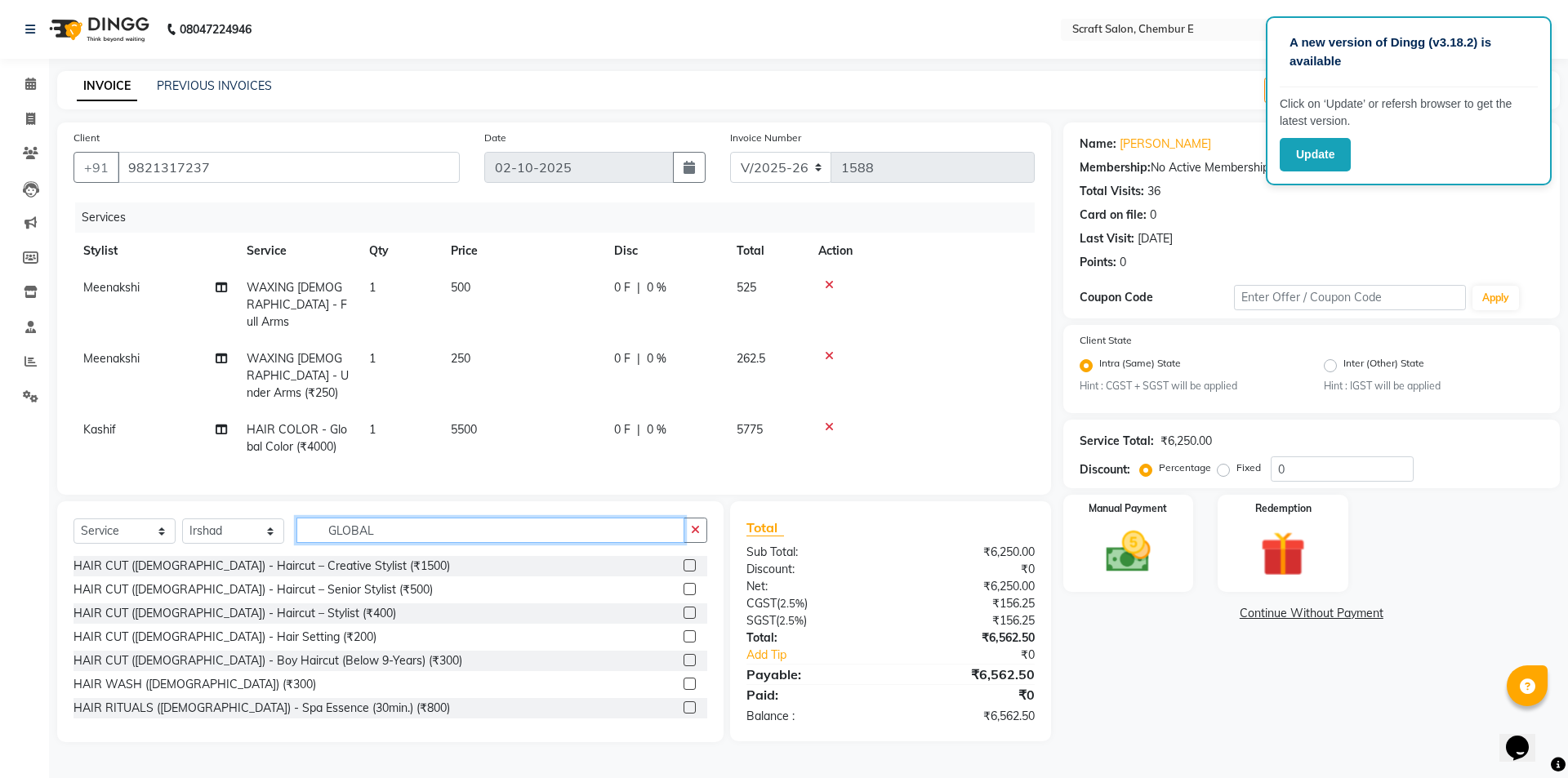
click at [394, 518] on input "GLOBAL" at bounding box center [490, 530] width 388 height 26
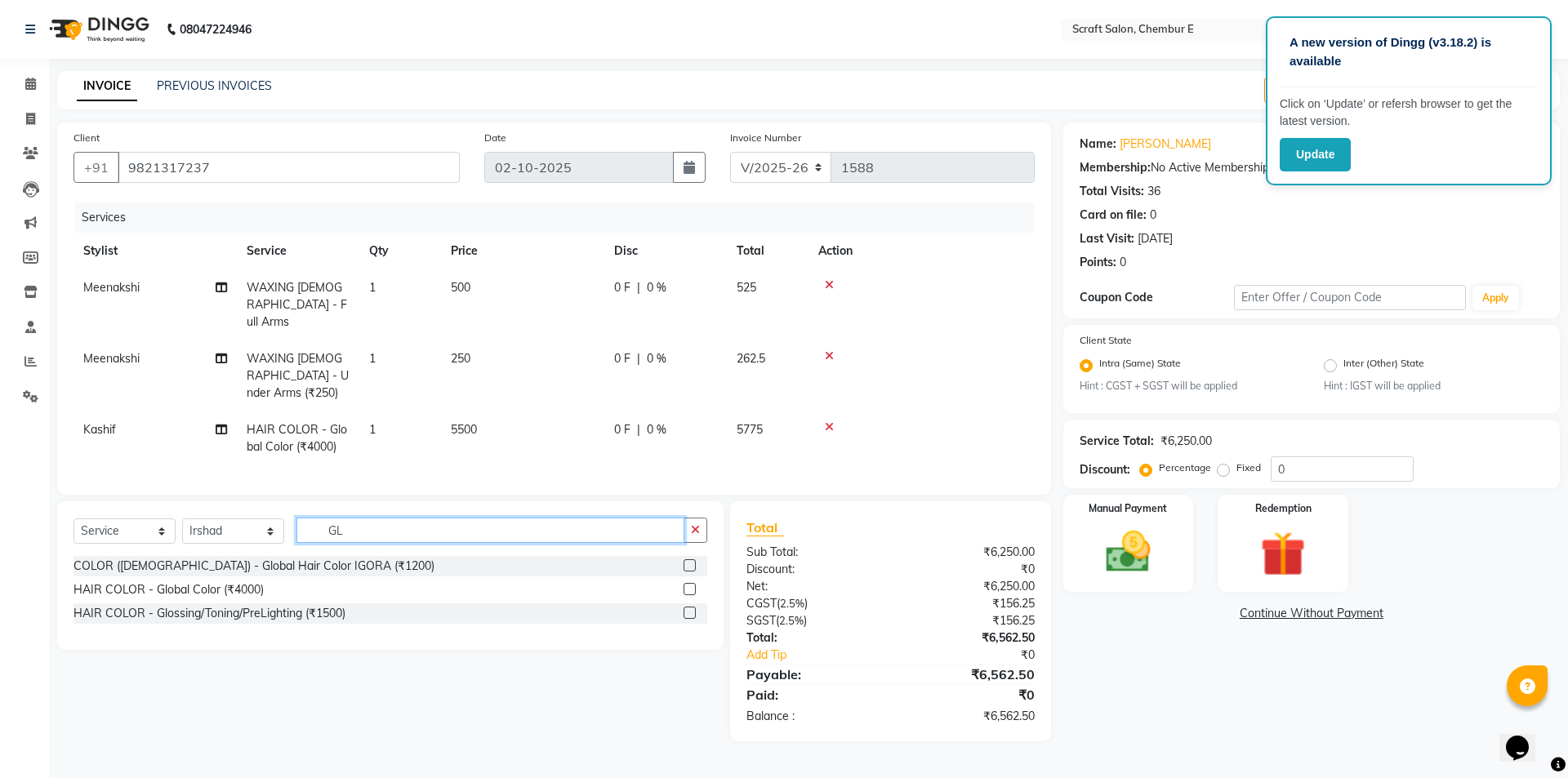
type input "G"
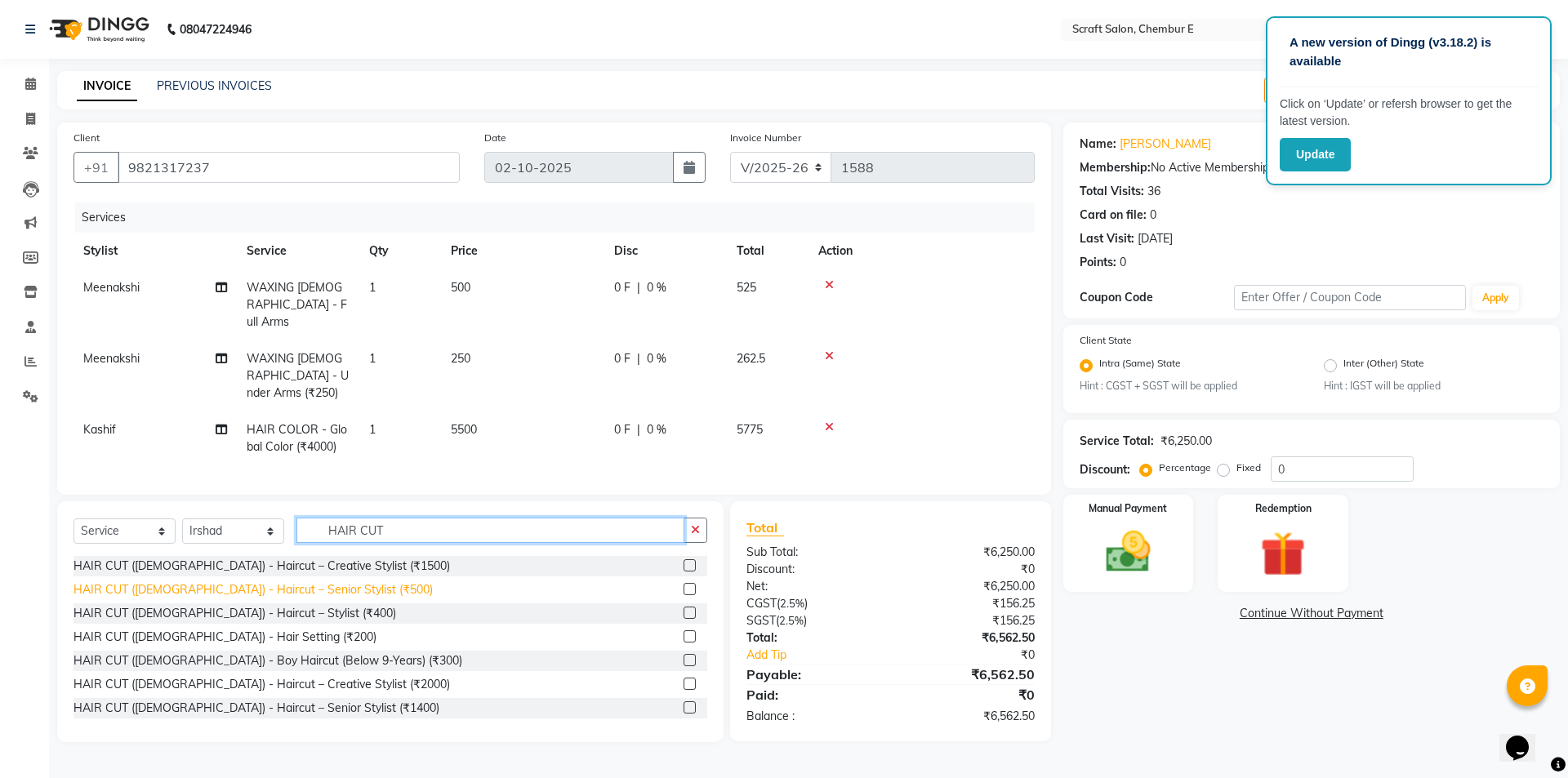
type input "HAIR CUT"
click at [319, 582] on div "HAIR CUT ([DEMOGRAPHIC_DATA]) - Haircut – Senior Stylist (₹500)" at bounding box center [253, 590] width 359 height 17
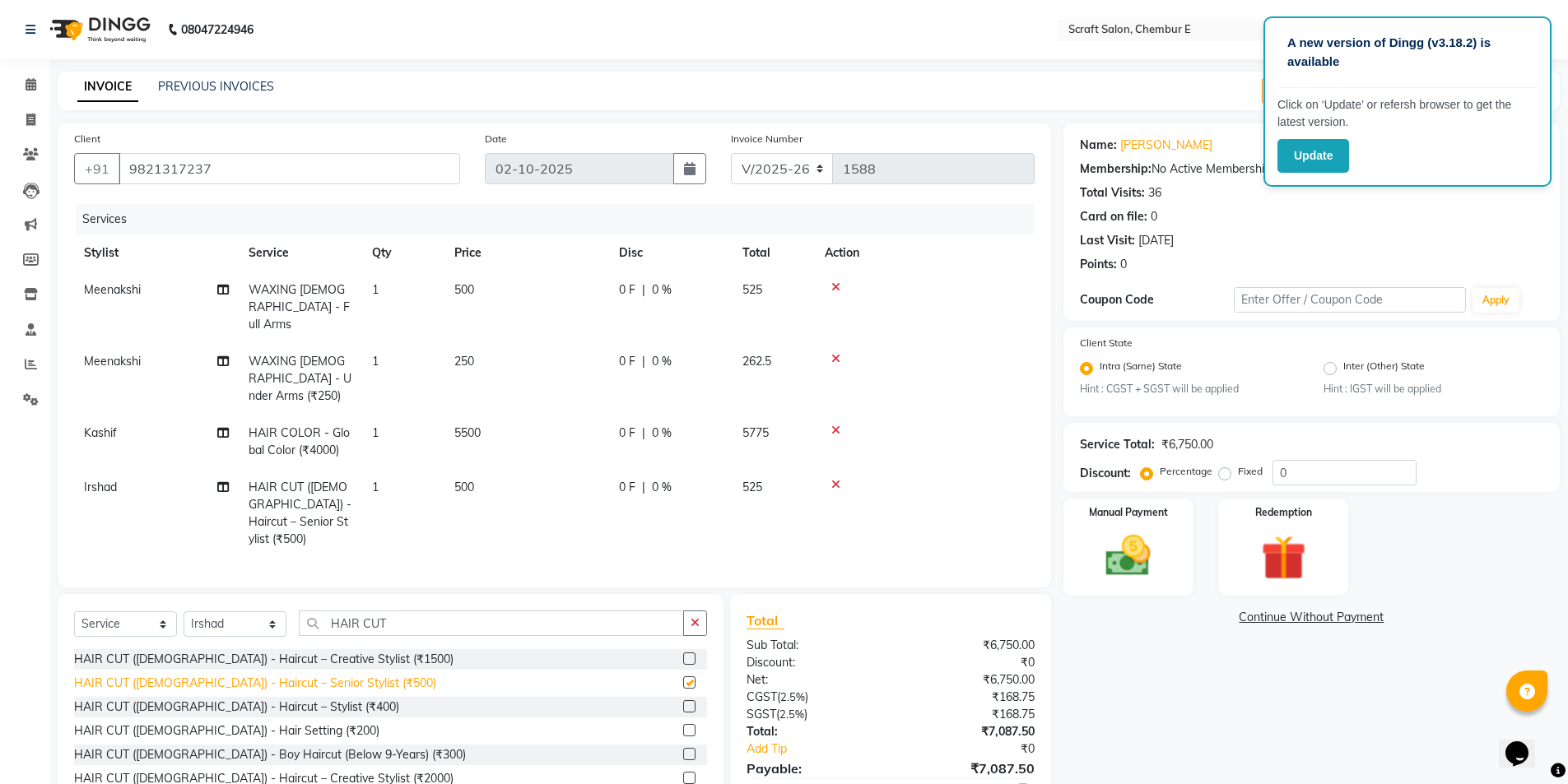
checkbox input "false"
click at [1318, 483] on input "0" at bounding box center [1344, 473] width 144 height 26
type input "20"
click at [1395, 555] on div "Manual Payment Redemption" at bounding box center [1311, 547] width 521 height 97
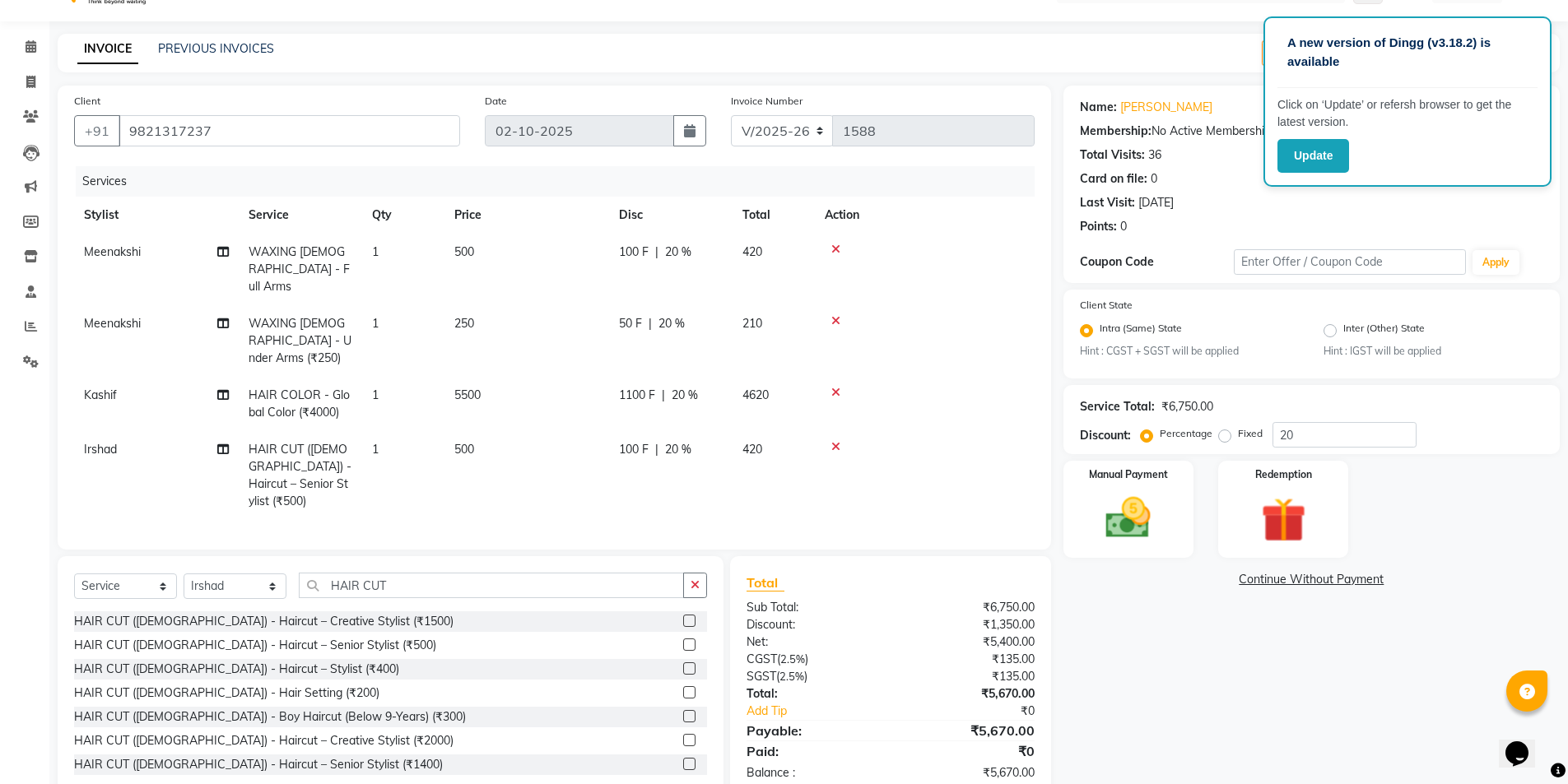
click at [1452, 503] on div "Manual Payment Redemption" at bounding box center [1311, 510] width 521 height 97
click at [1179, 518] on div "Manual Payment" at bounding box center [1128, 510] width 136 height 101
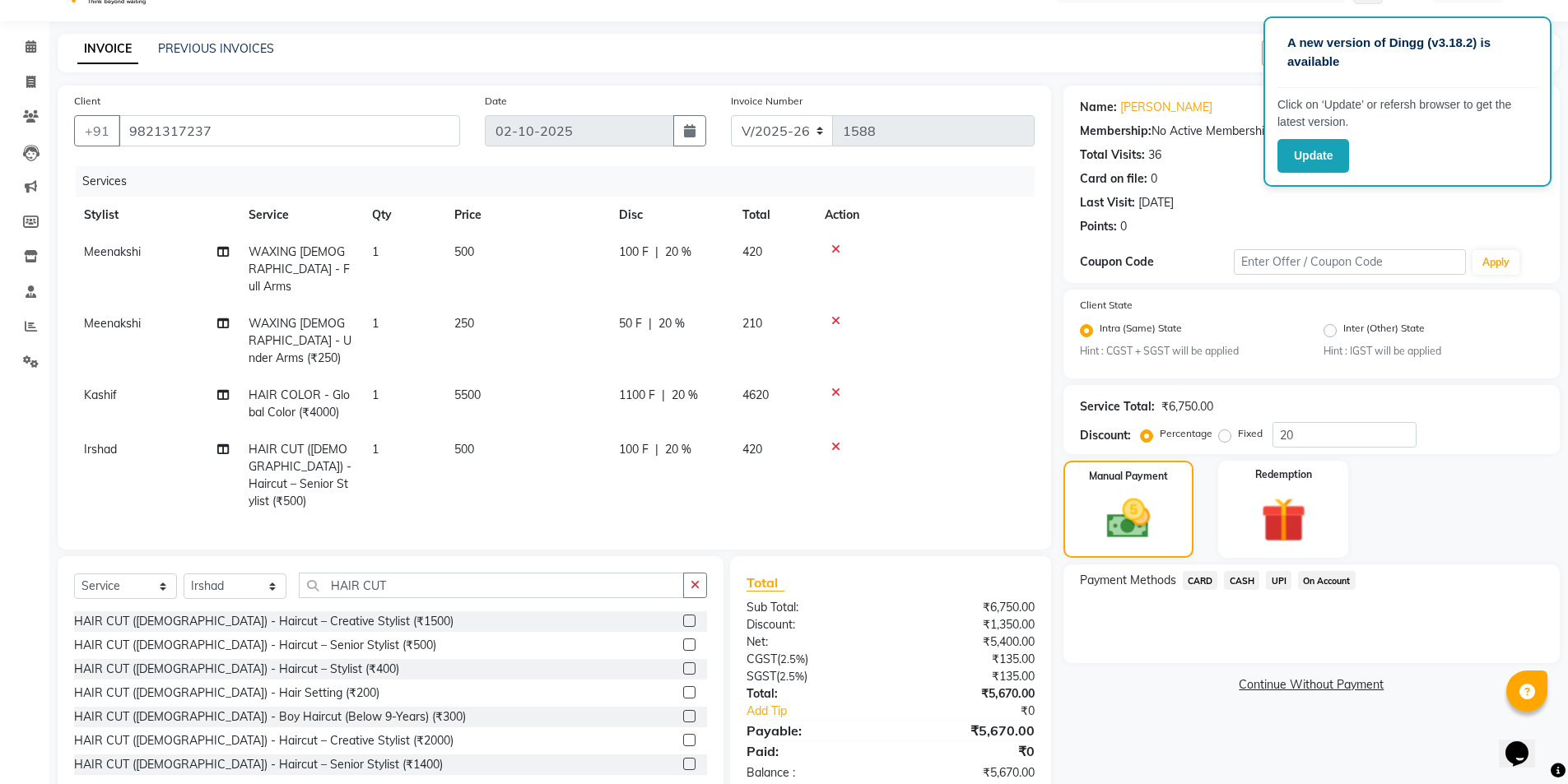
click at [1277, 585] on span "UPI" at bounding box center [1278, 580] width 26 height 19
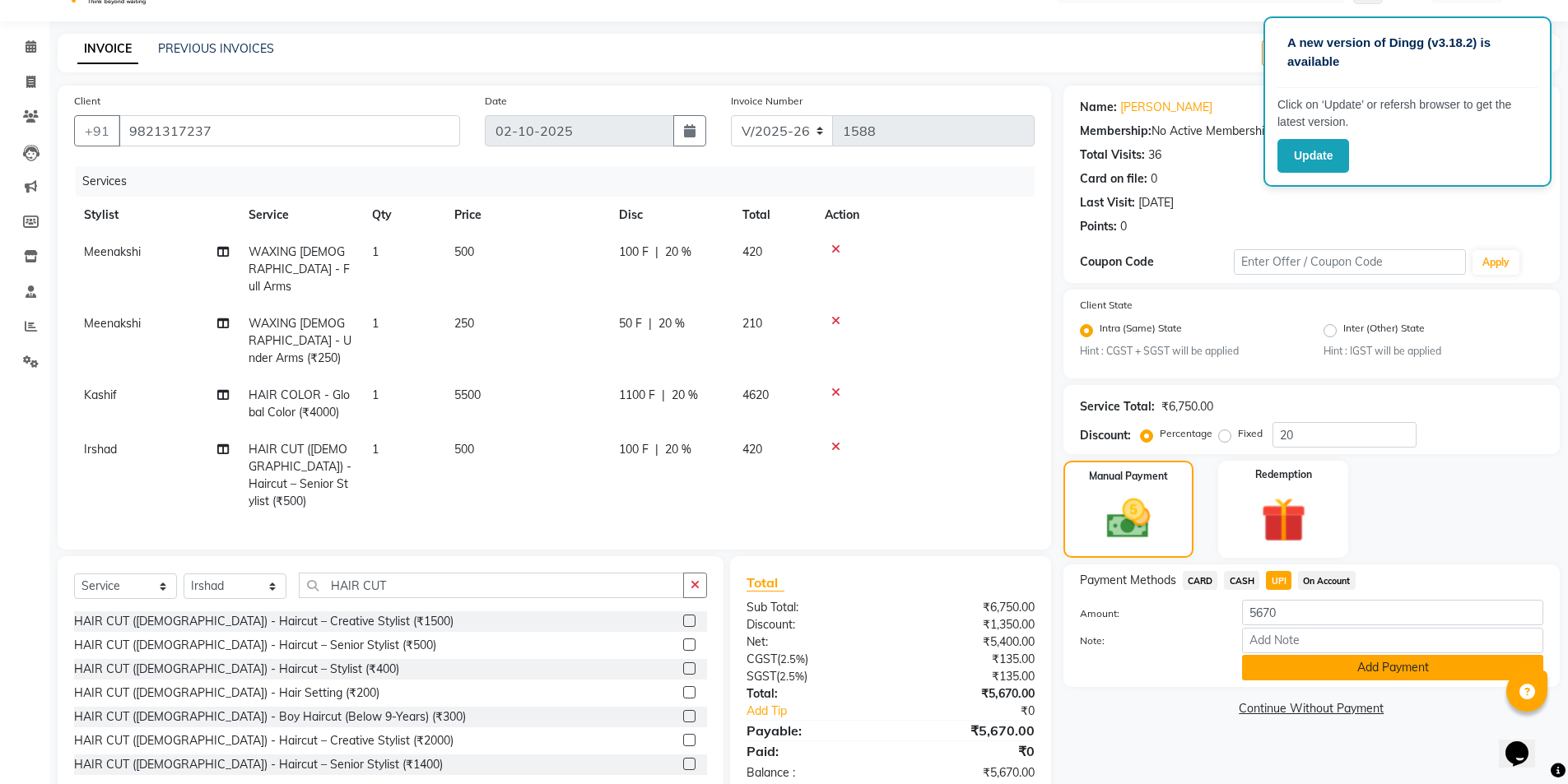
click at [1429, 671] on button "Add Payment" at bounding box center [1392, 668] width 301 height 26
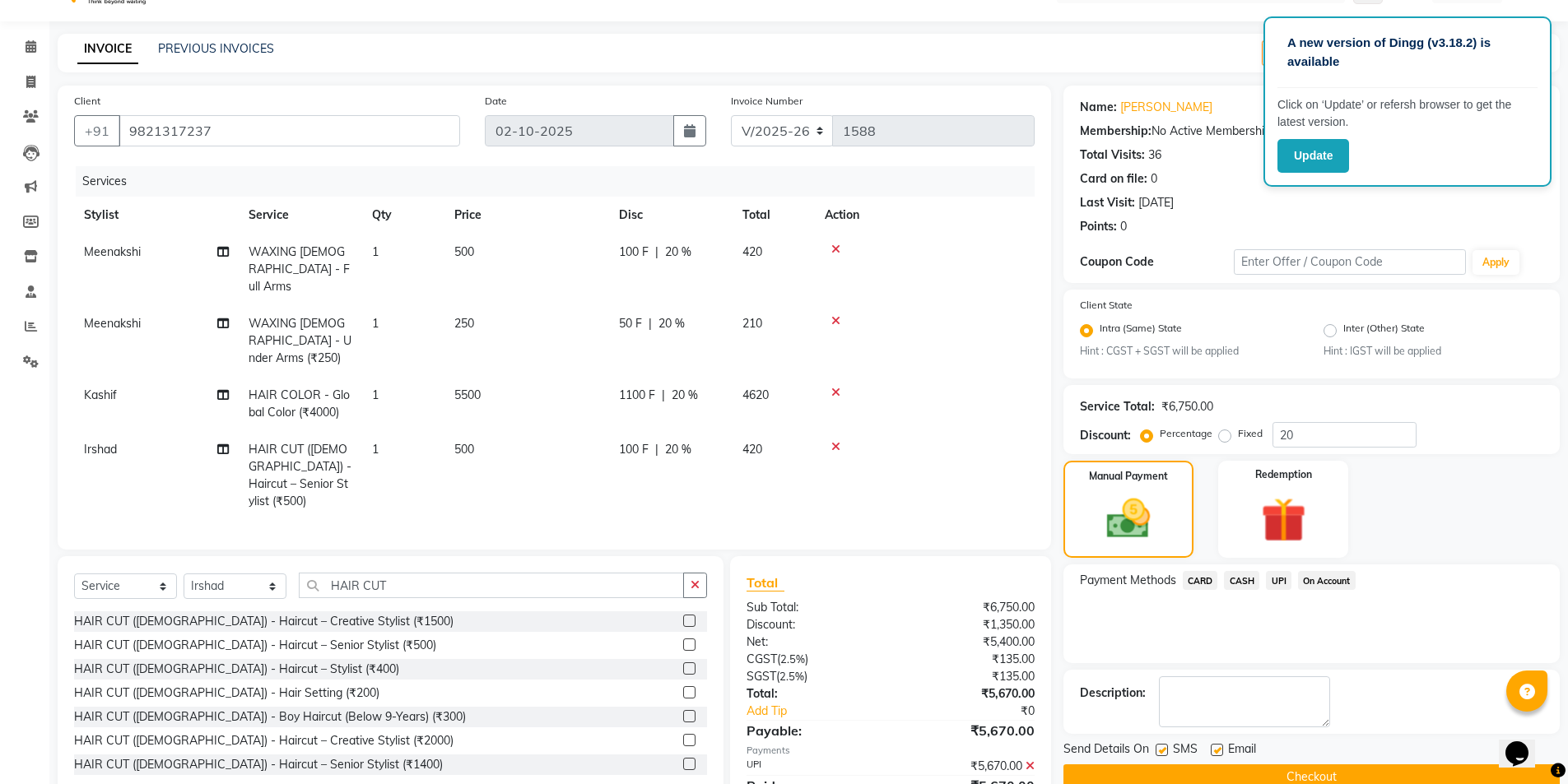
scroll to position [72, 0]
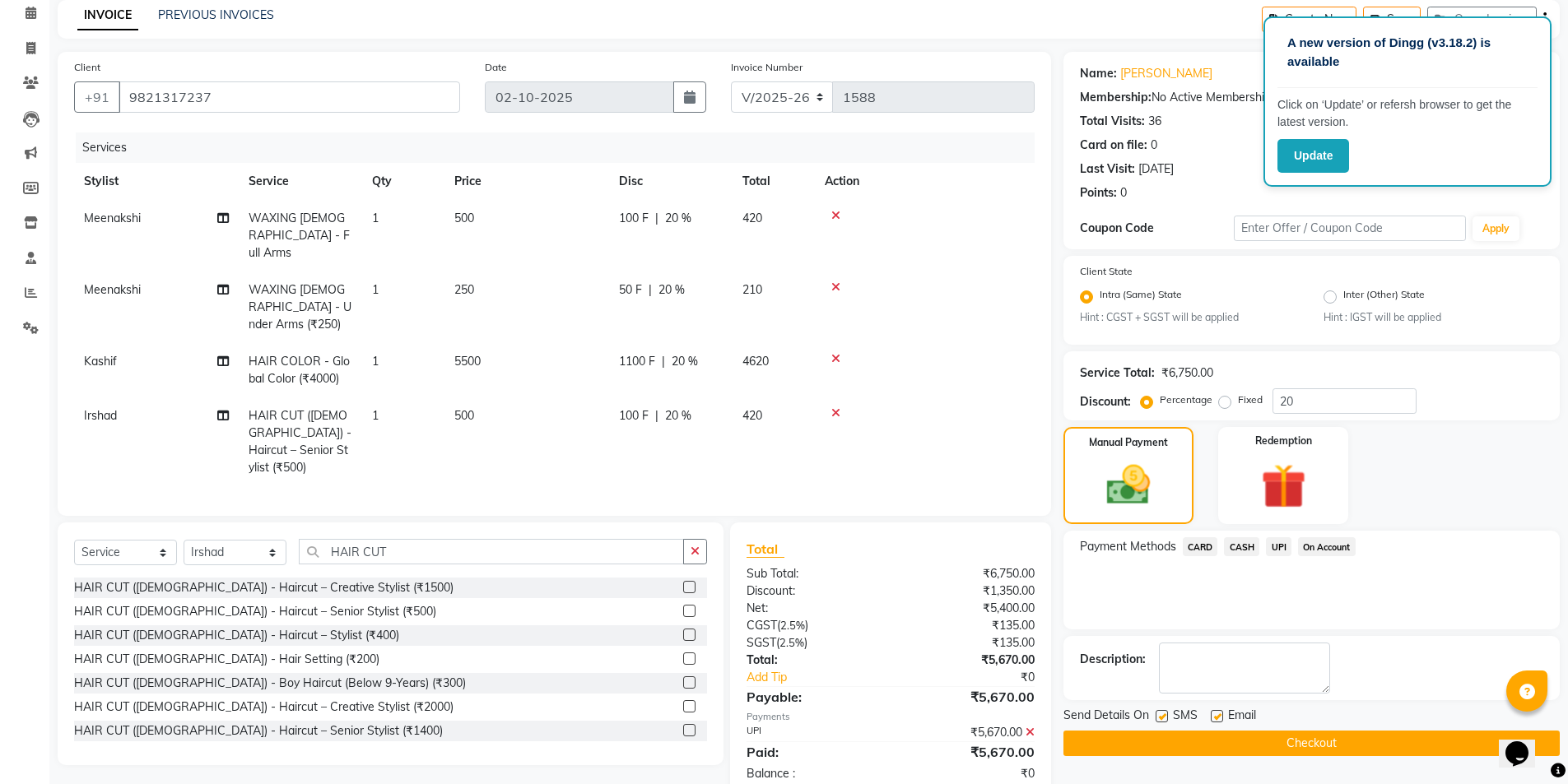
click at [1216, 721] on label at bounding box center [1217, 717] width 13 height 13
click at [1216, 721] on input "checkbox" at bounding box center [1216, 717] width 11 height 11
checkbox input "false"
click at [1275, 739] on button "Checkout" at bounding box center [1311, 744] width 496 height 26
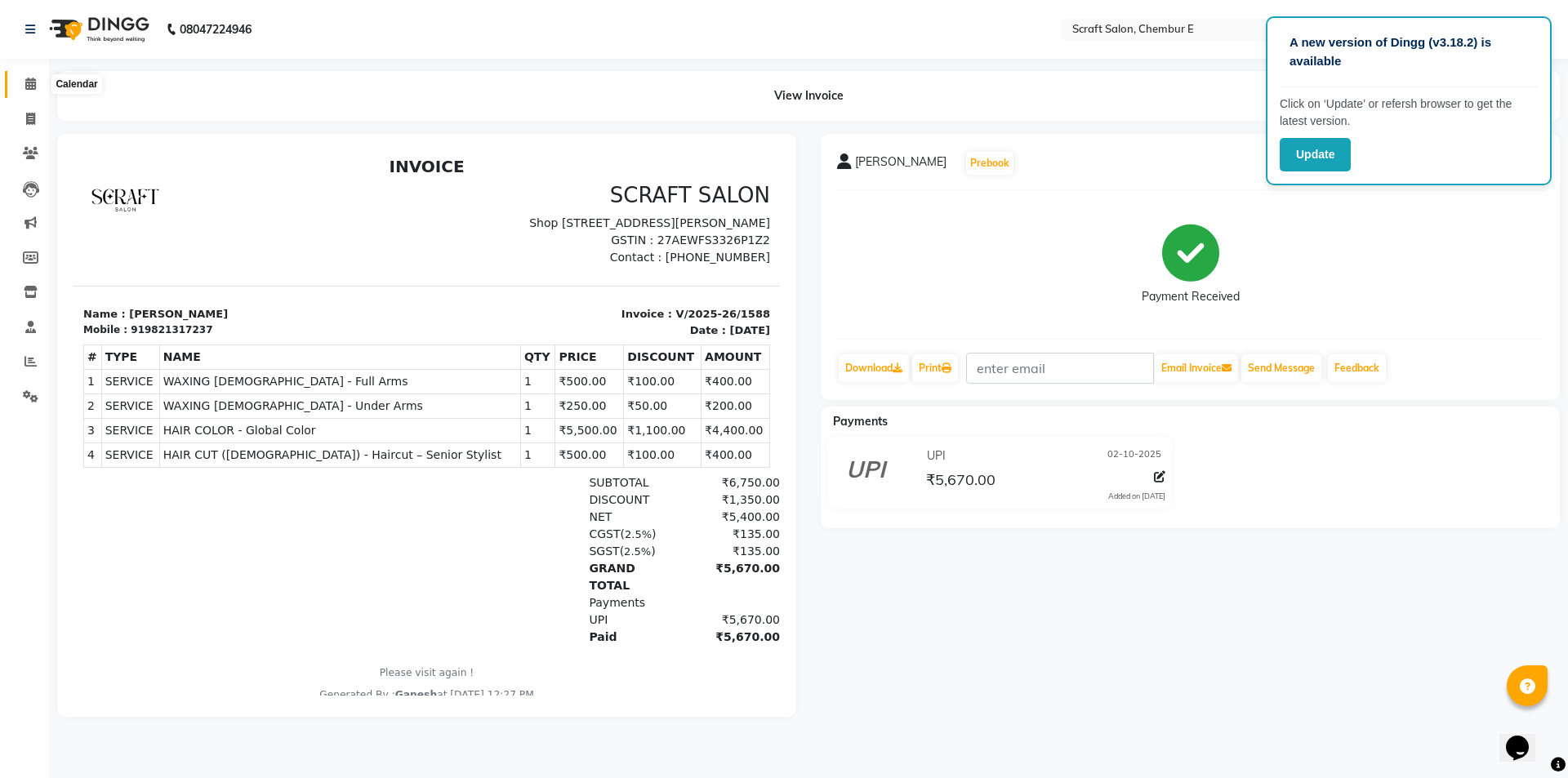
click at [33, 84] on icon at bounding box center [31, 83] width 11 height 12
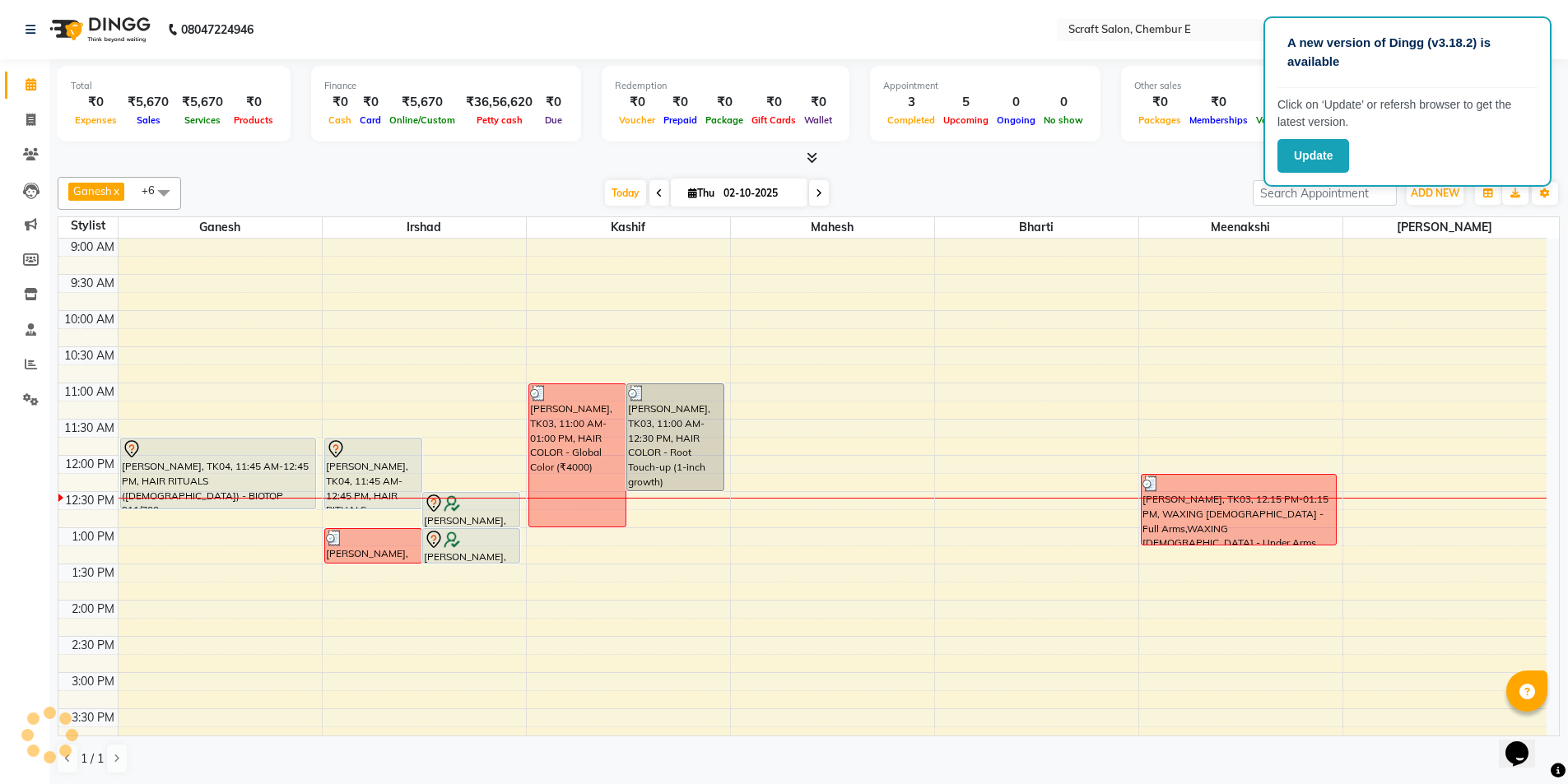
click at [451, 520] on div "[PERSON_NAME], TK02, 12:30 PM-01:00 PM, STYLING ([DEMOGRAPHIC_DATA]) - Hair Wash" at bounding box center [471, 510] width 97 height 34
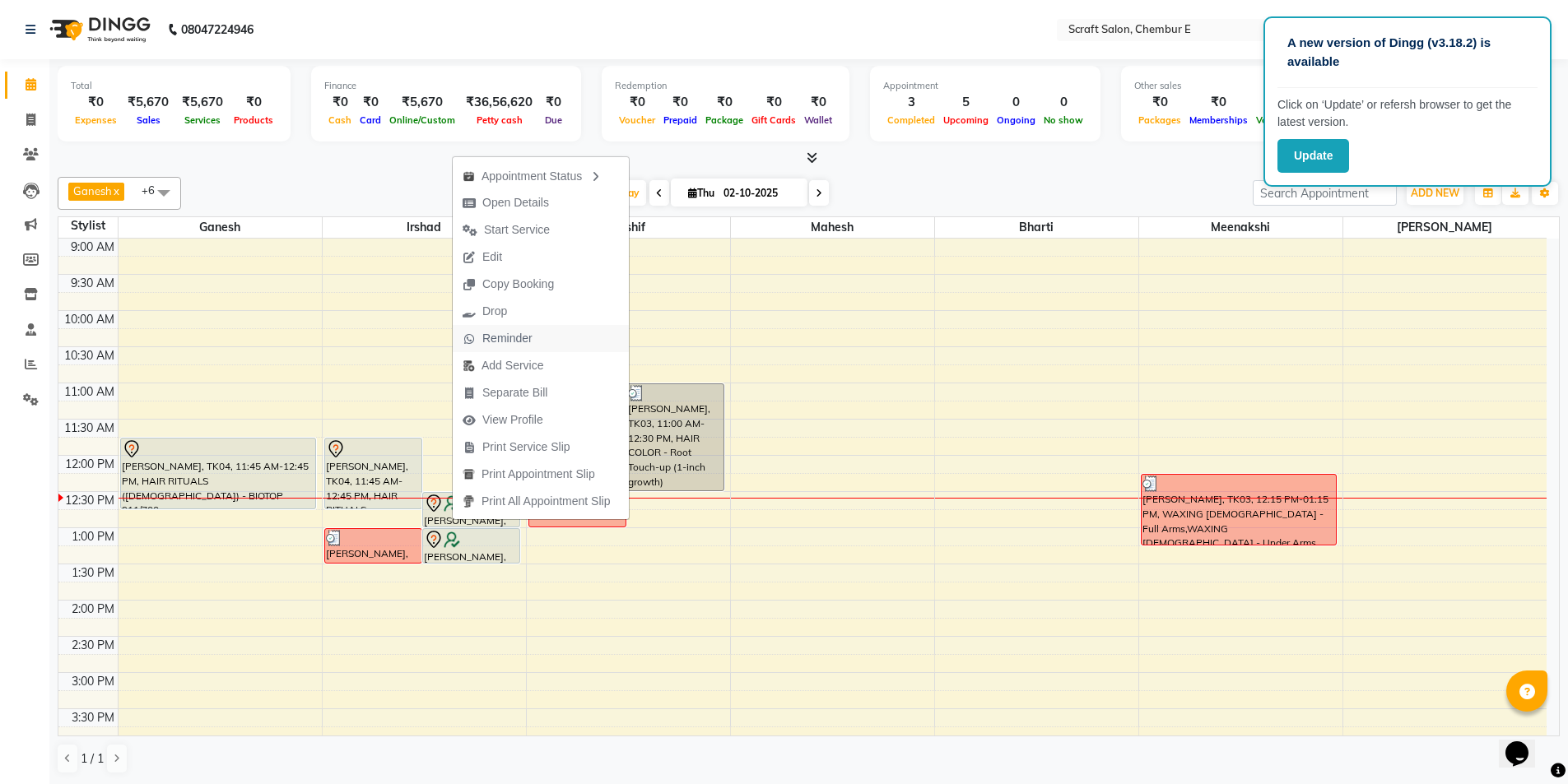
click at [509, 340] on span "Reminder" at bounding box center [508, 338] width 50 height 17
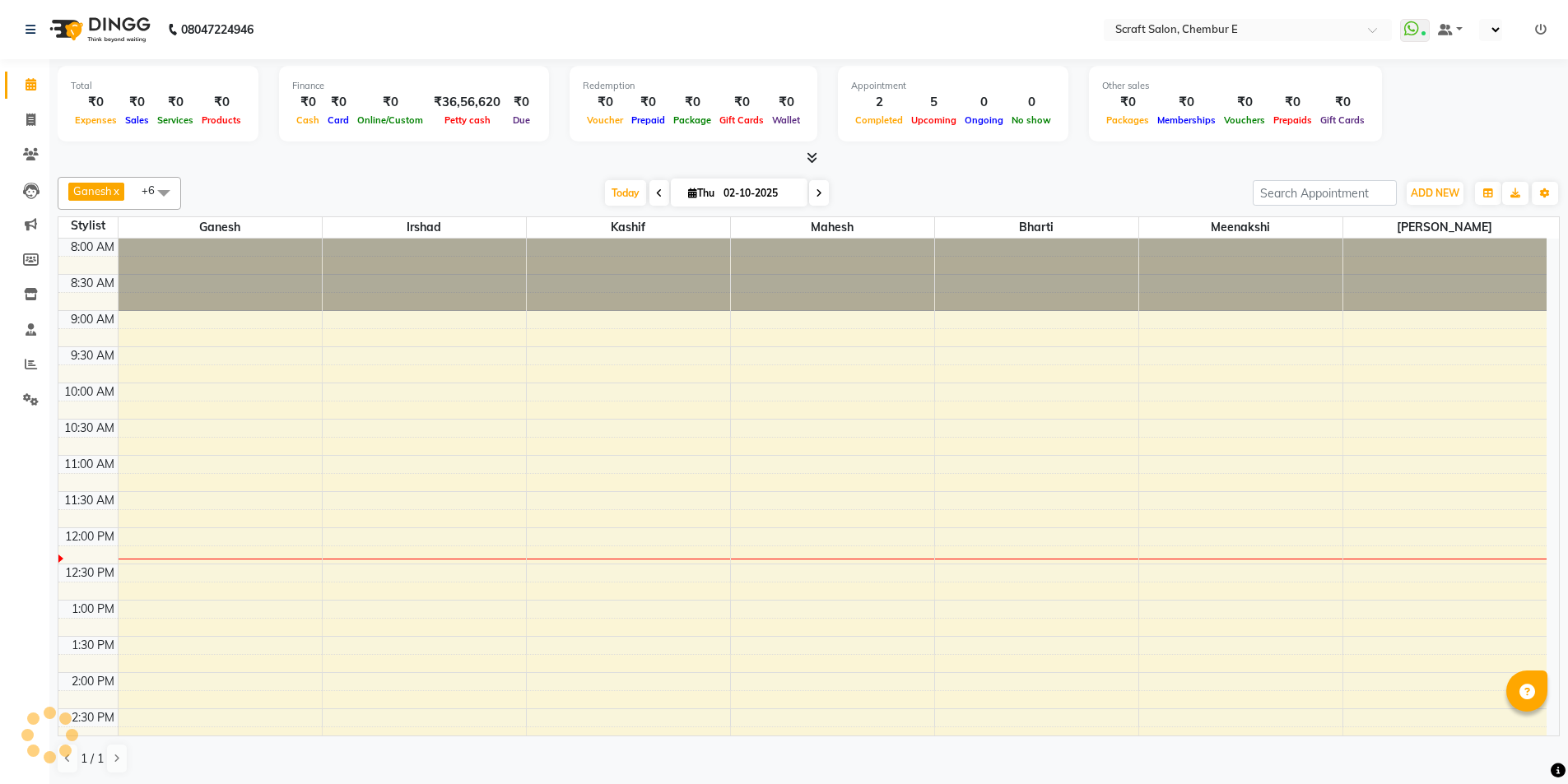
select select "en"
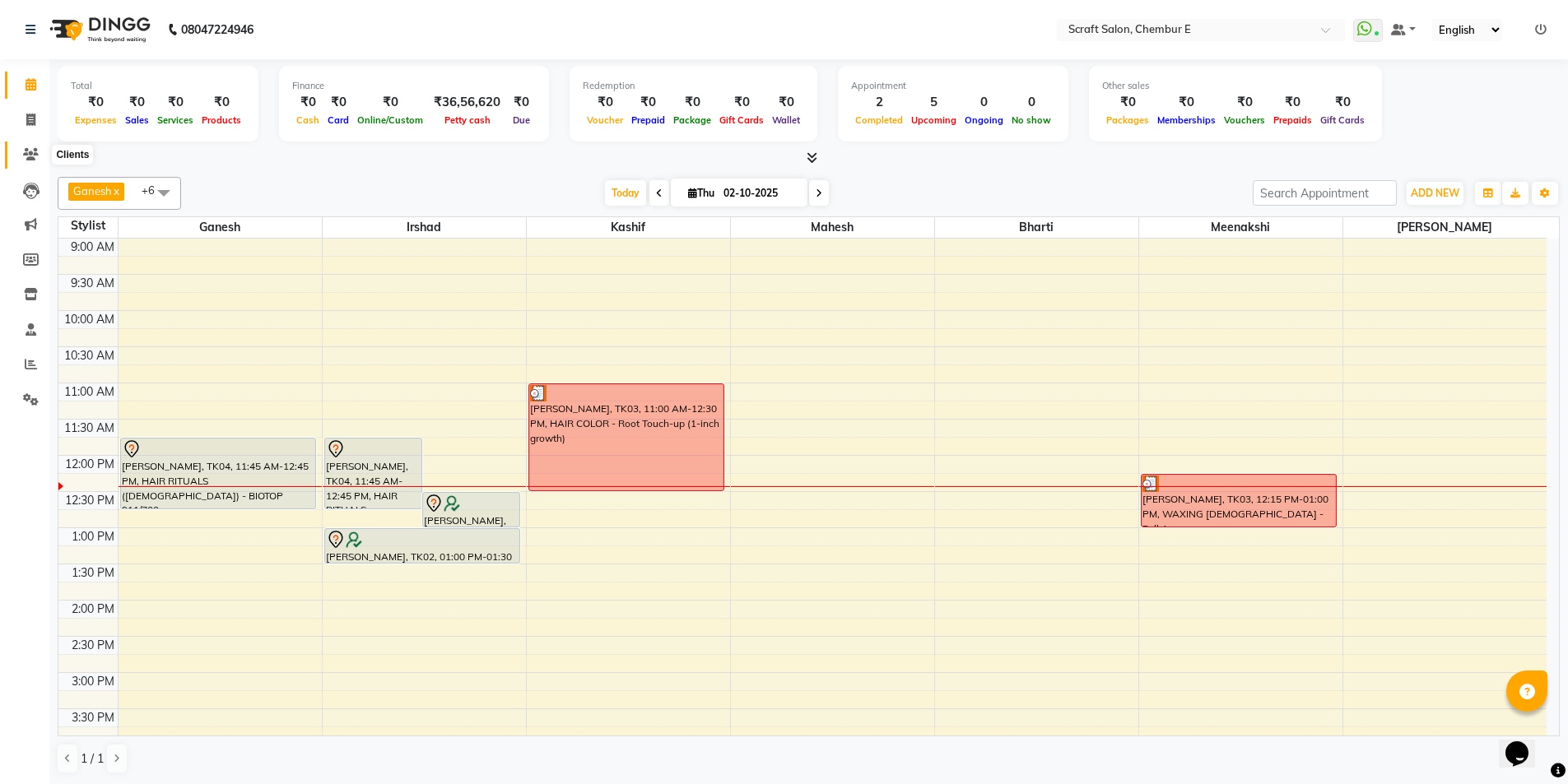
click at [26, 154] on icon at bounding box center [30, 155] width 15 height 13
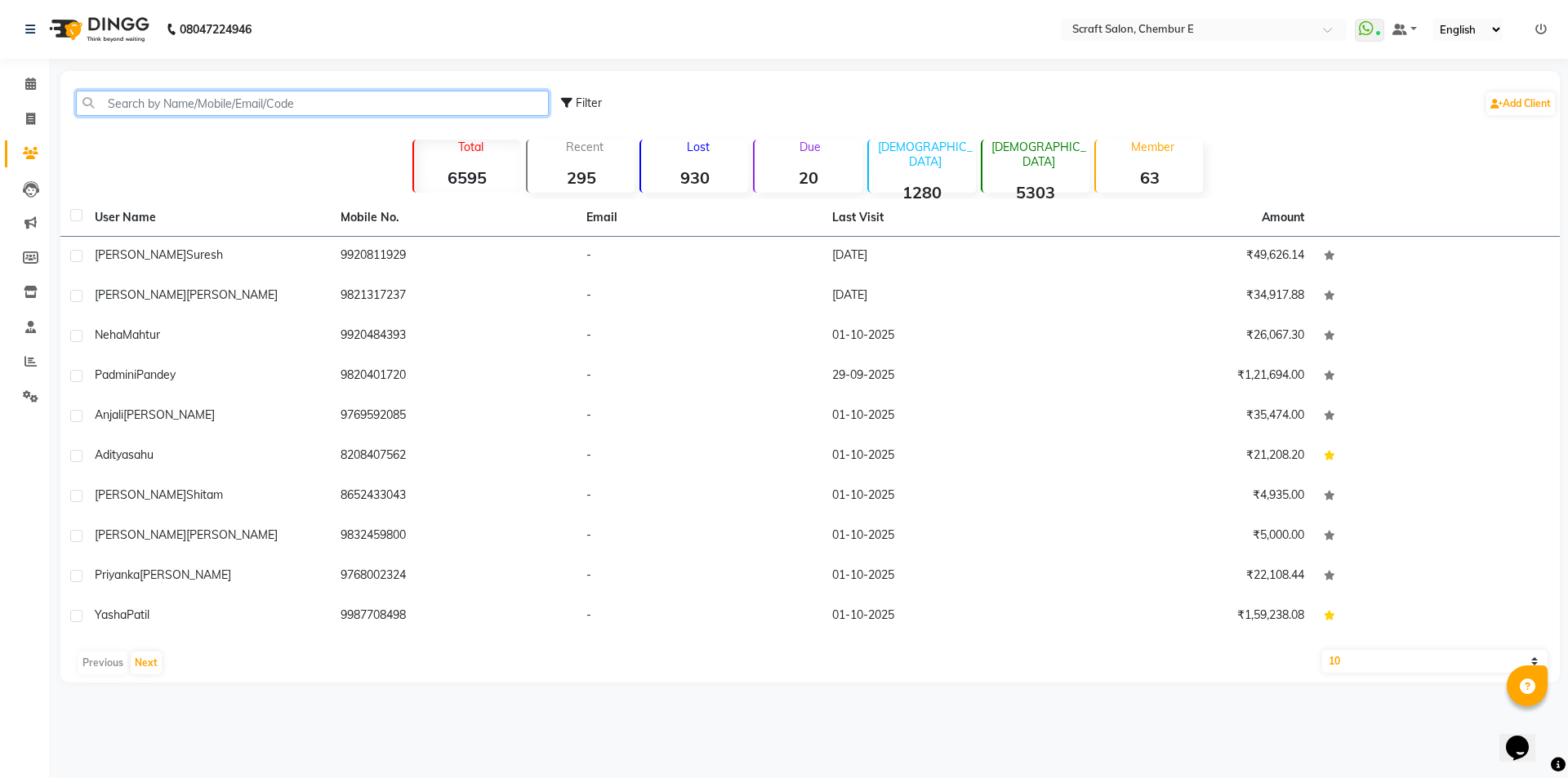
click at [169, 103] on input "text" at bounding box center [312, 103] width 473 height 26
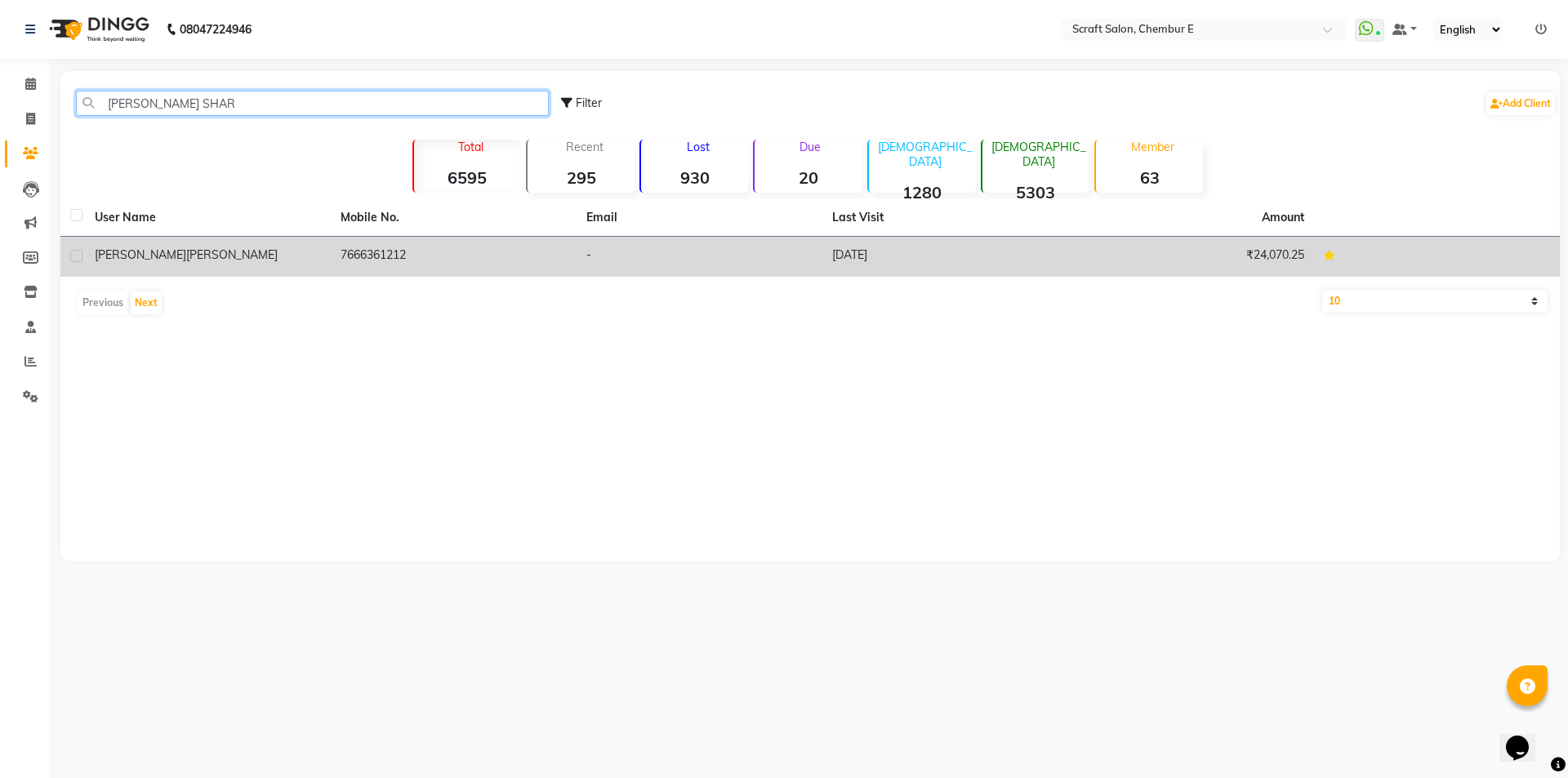
type input "RINKU SHAR"
click at [186, 258] on span "[PERSON_NAME]" at bounding box center [231, 255] width 91 height 15
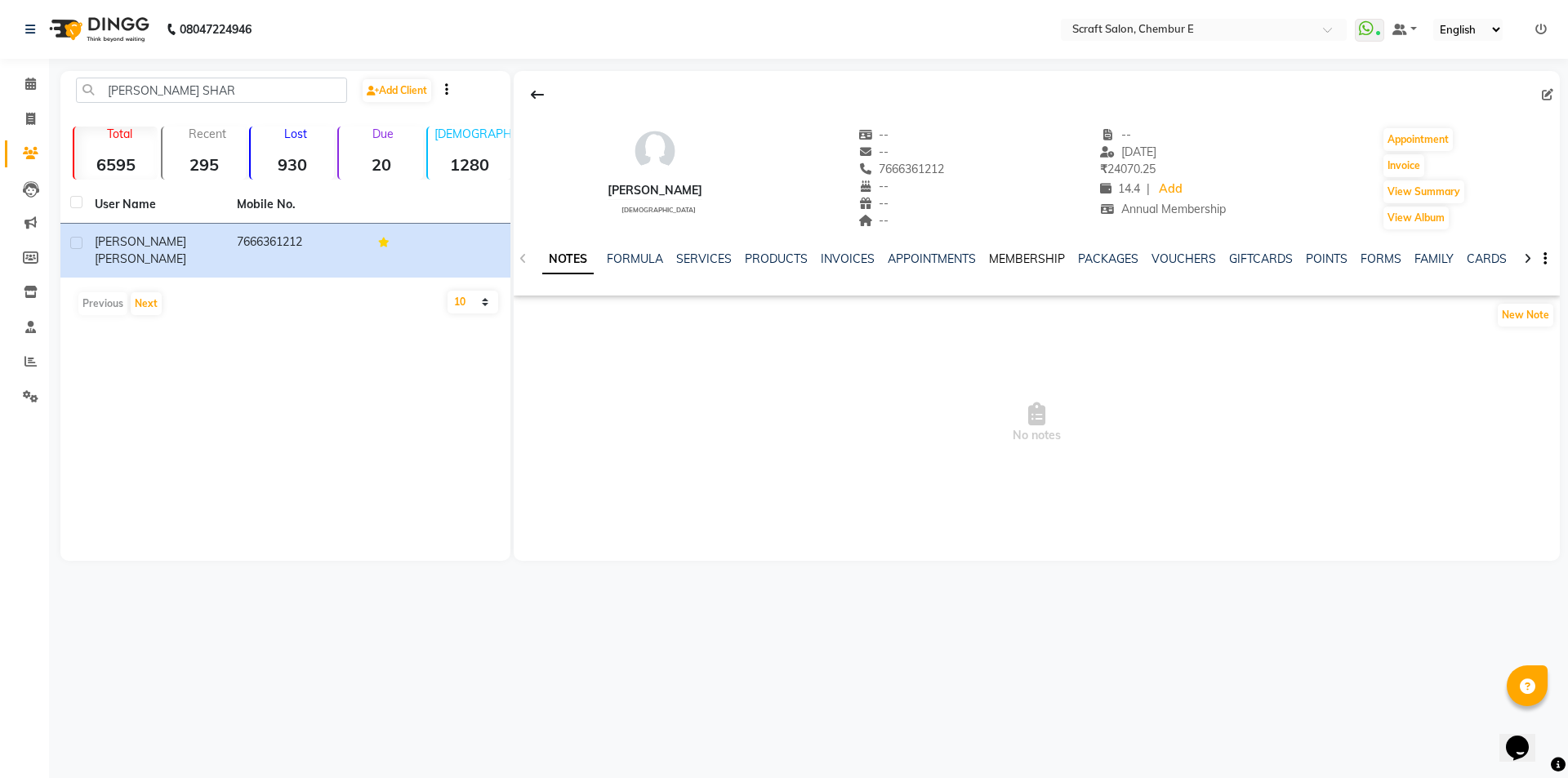
click at [1049, 264] on link "MEMBERSHIP" at bounding box center [1027, 259] width 76 height 15
